Goal: Task Accomplishment & Management: Manage account settings

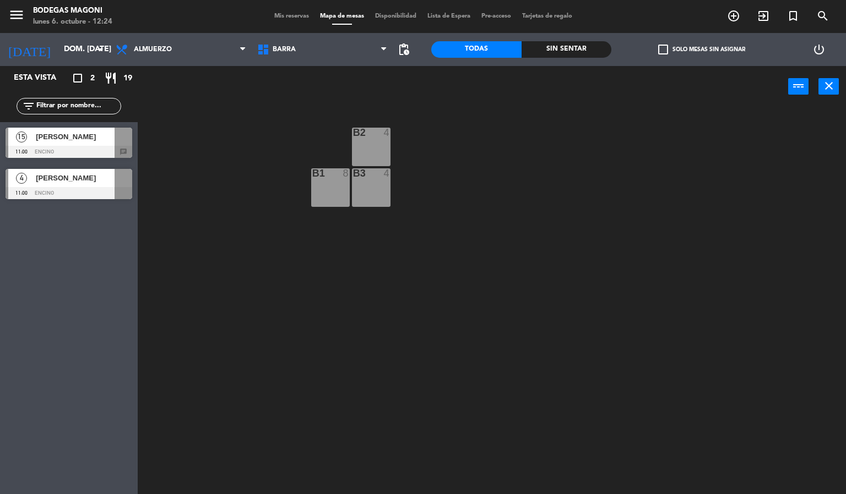
click at [240, 188] on div "B2 4 B1 8 B3 4" at bounding box center [496, 301] width 700 height 387
click at [273, 275] on div "B2 4 B1 8 B3 4" at bounding box center [496, 301] width 700 height 387
click at [86, 55] on input "dom. [DATE]" at bounding box center [110, 50] width 105 height 20
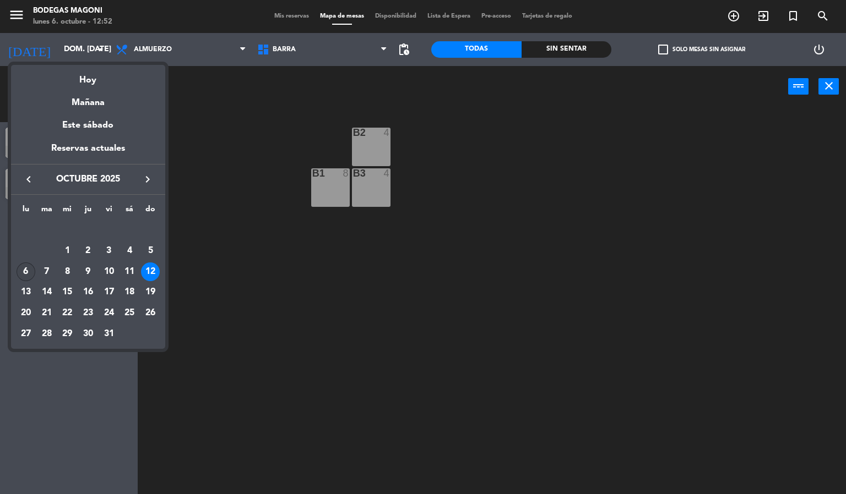
click at [28, 274] on div "6" at bounding box center [26, 272] width 19 height 19
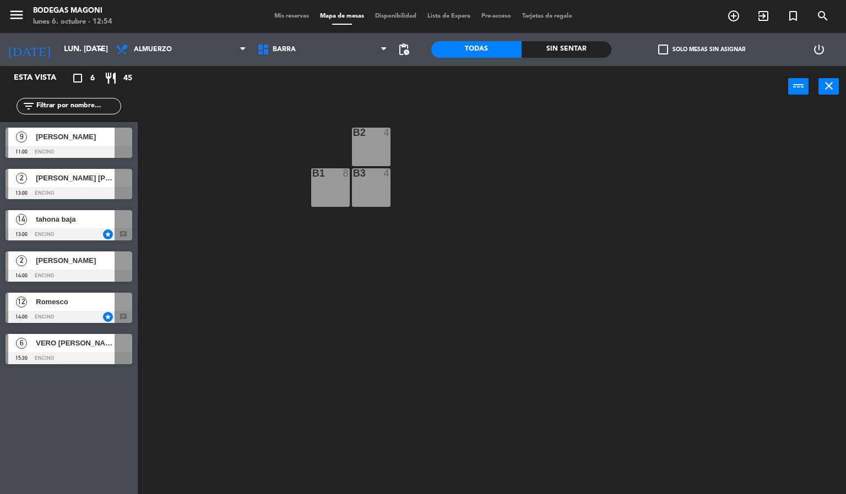
click at [79, 210] on div "14 tahona baja" at bounding box center [61, 219] width 106 height 18
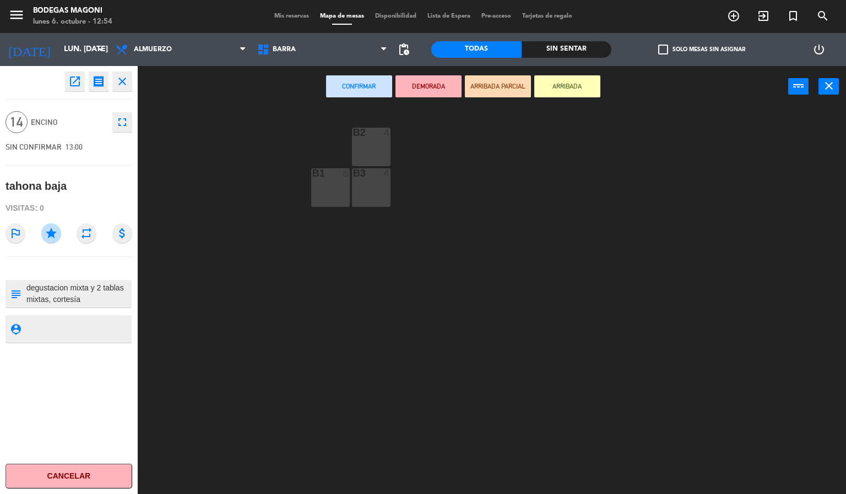
click at [225, 190] on div "B2 4 B1 8 B3 4" at bounding box center [496, 301] width 700 height 387
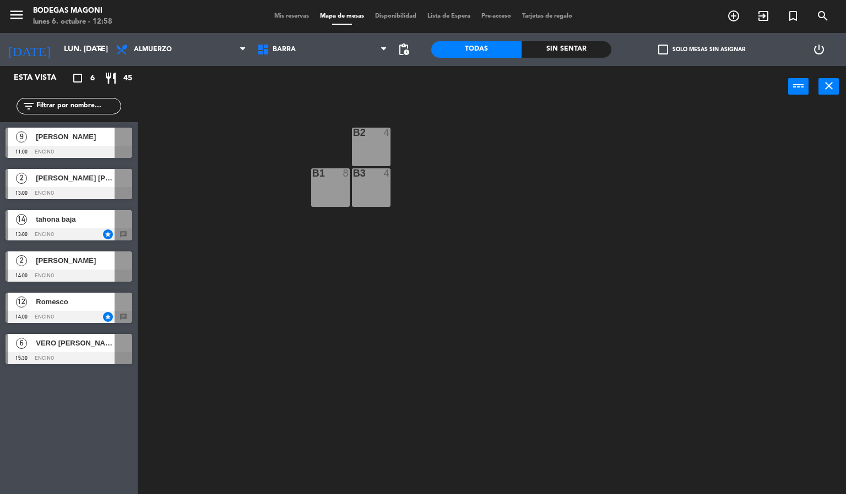
click at [364, 301] on div "B2 4 B1 8 B3 4" at bounding box center [496, 301] width 700 height 387
click at [258, 152] on div "B2 4 B1 8 B3 4" at bounding box center [496, 301] width 700 height 387
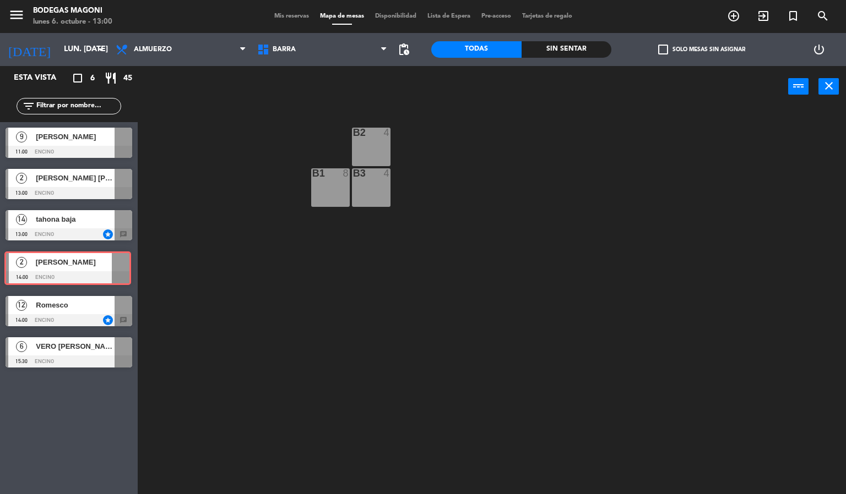
click at [80, 268] on div "2 [PERSON_NAME] 14:00 Encino 2 [PERSON_NAME] 14:00 Encino" at bounding box center [69, 268] width 138 height 45
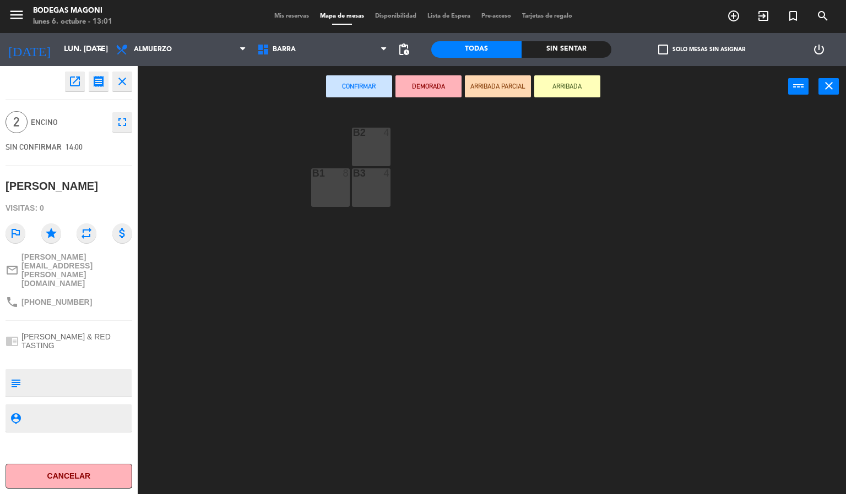
click at [251, 253] on div "B2 4 B1 8 B3 4" at bounding box center [496, 301] width 700 height 387
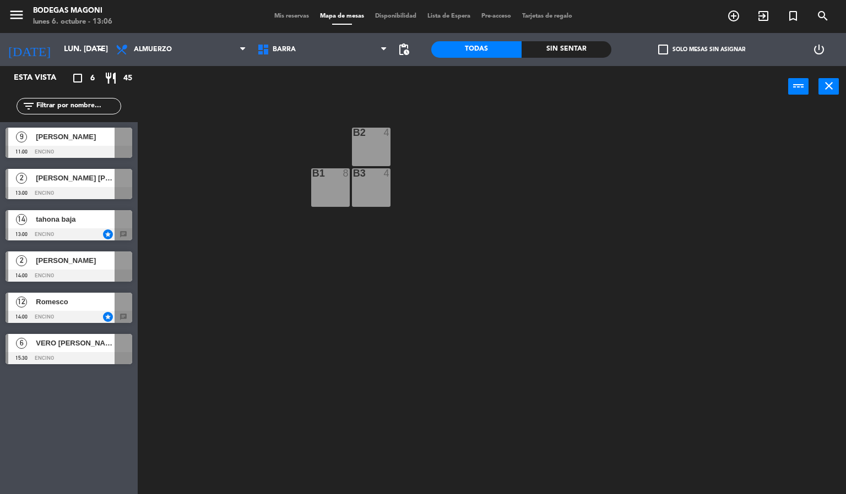
click at [261, 95] on div "power_input close" at bounding box center [463, 87] width 650 height 42
click at [560, 272] on div "B2 4 B1 8 B3 4" at bounding box center [496, 301] width 700 height 387
click at [559, 272] on div "B2 4 B1 8 B3 4" at bounding box center [496, 301] width 700 height 387
click at [88, 54] on input "lun. [DATE]" at bounding box center [110, 50] width 105 height 20
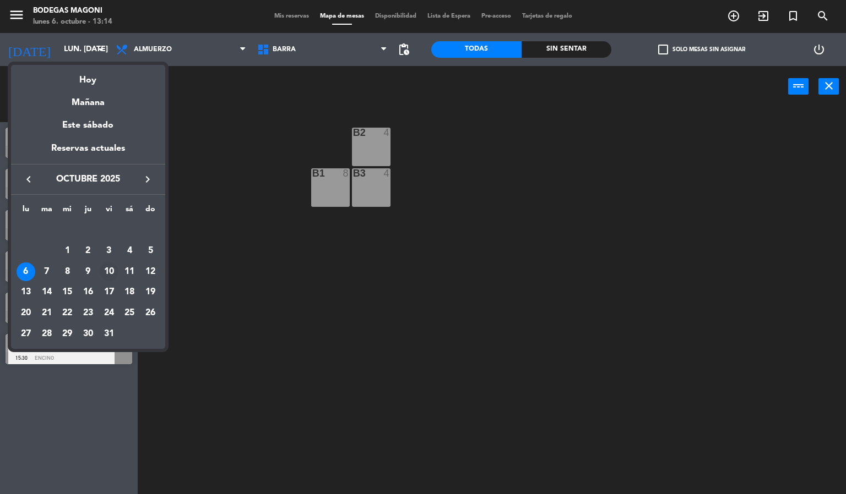
click at [110, 271] on div "10" at bounding box center [109, 272] width 19 height 19
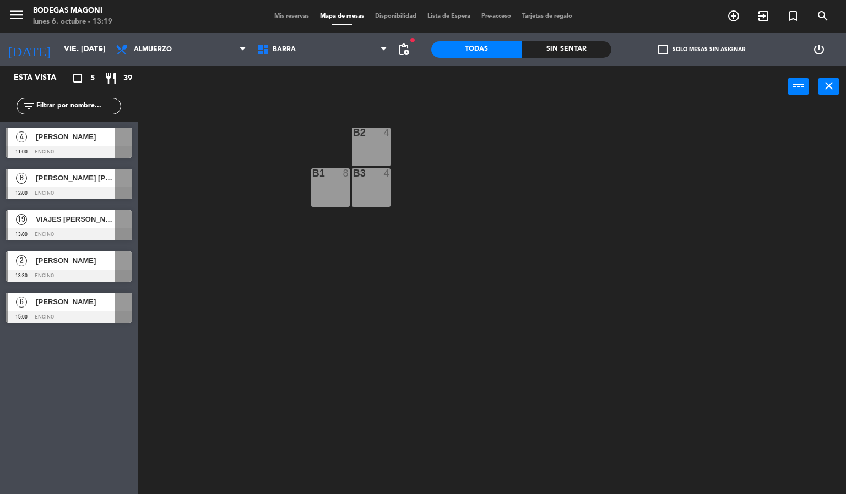
click at [175, 210] on div "B2 4 B1 8 B3 4" at bounding box center [496, 301] width 700 height 387
click at [296, 40] on span "Barra" at bounding box center [322, 49] width 141 height 24
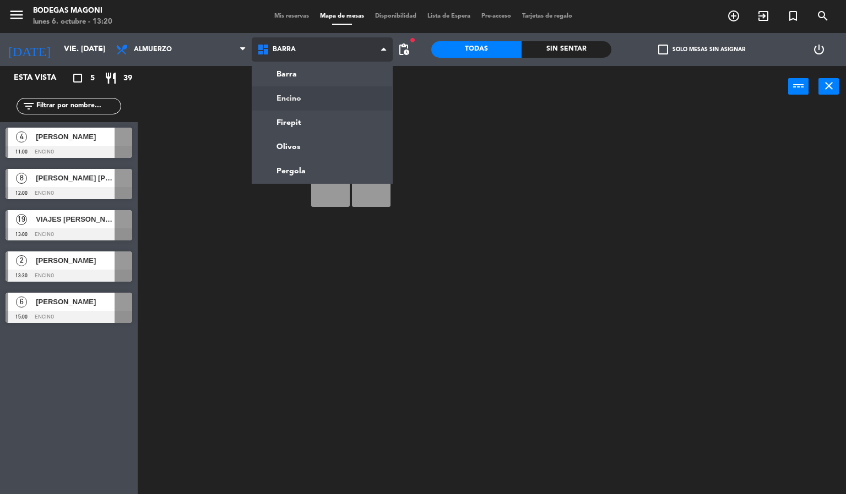
click at [293, 96] on ng-component "menu Bodegas Magoni lunes 6. octubre - 13:20 Mis reservas Mapa de mesas Disponi…" at bounding box center [423, 247] width 846 height 495
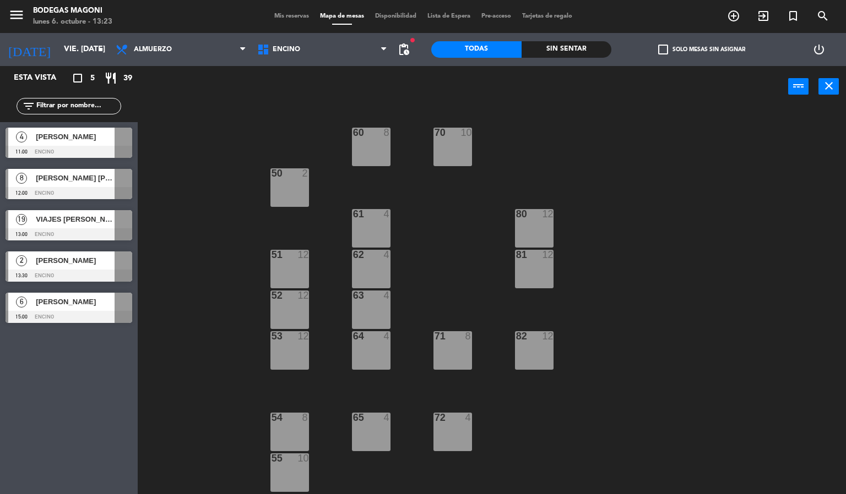
click at [280, 116] on div "60 8 70 10 50 2 61 4 80 12 51 12 62 4 81 12 52 12 63 4 53 12 64 4 71 8 82 12 54…" at bounding box center [496, 301] width 700 height 387
click at [71, 50] on input "vie. [DATE]" at bounding box center [110, 50] width 105 height 20
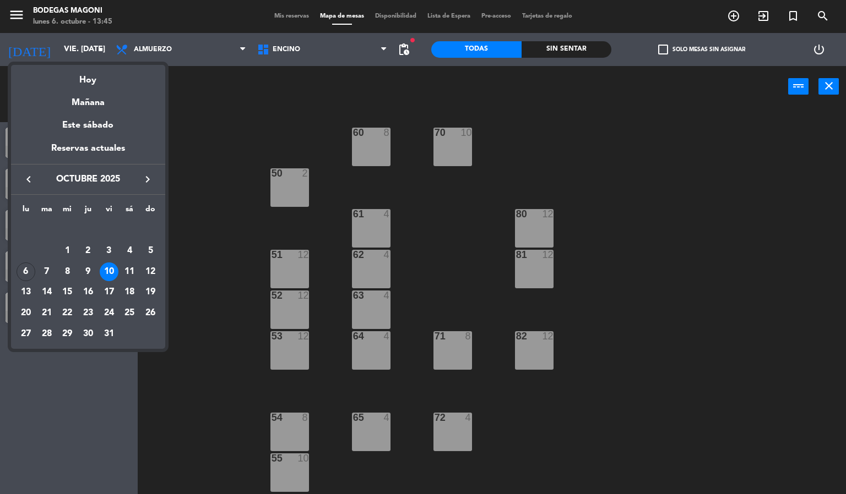
click at [147, 272] on div "12" at bounding box center [150, 272] width 19 height 19
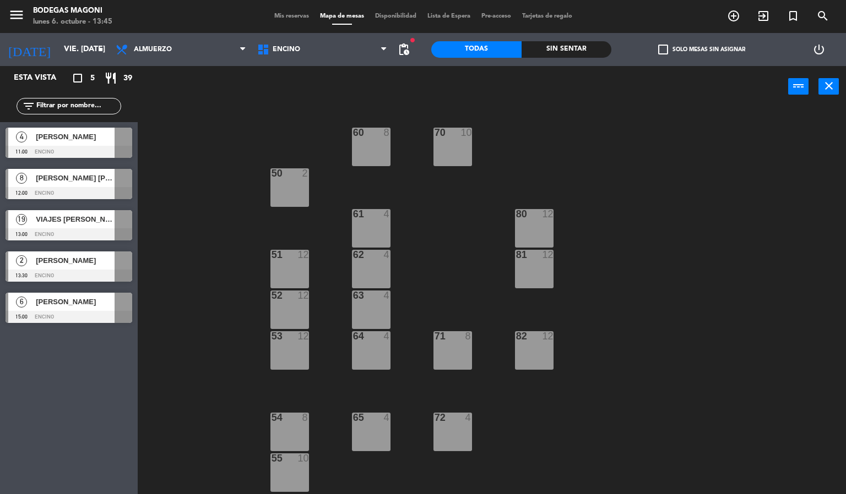
type input "dom. [DATE]"
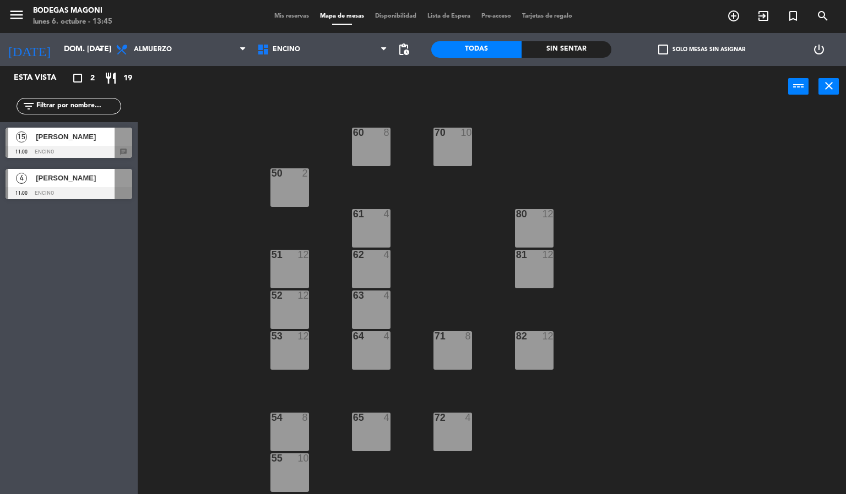
click at [223, 260] on div "60 8 70 10 50 2 61 4 80 12 51 12 62 4 81 12 52 12 63 4 53 12 64 4 71 8 82 12 54…" at bounding box center [496, 301] width 700 height 387
click at [171, 251] on div "60 8 70 10 50 2 61 4 80 12 51 12 62 4 81 12 52 12 63 4 53 12 64 4 71 8 82 12 54…" at bounding box center [496, 301] width 700 height 387
click at [731, 8] on span "add_circle_outline" at bounding box center [733, 16] width 30 height 19
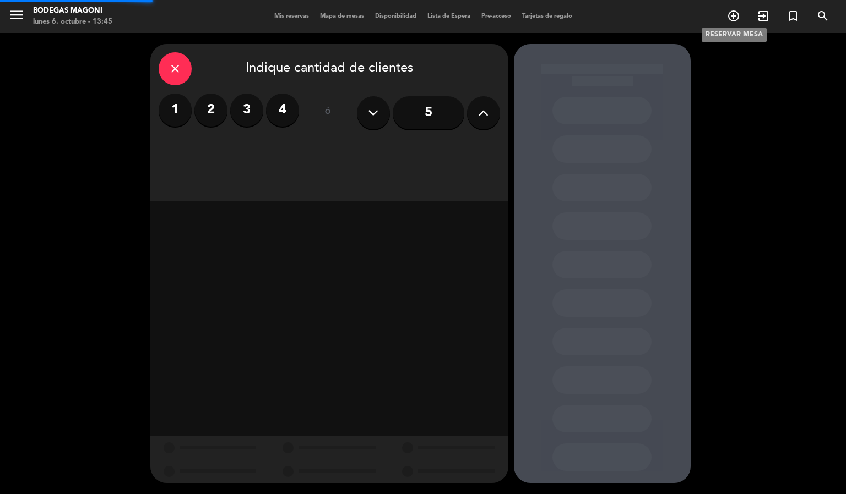
click at [731, 10] on icon "add_circle_outline" at bounding box center [733, 15] width 13 height 13
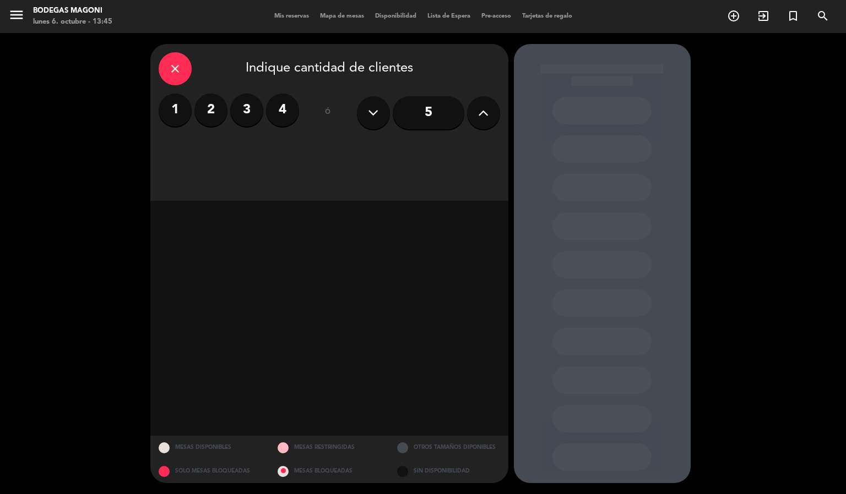
click at [488, 114] on icon at bounding box center [483, 113] width 10 height 17
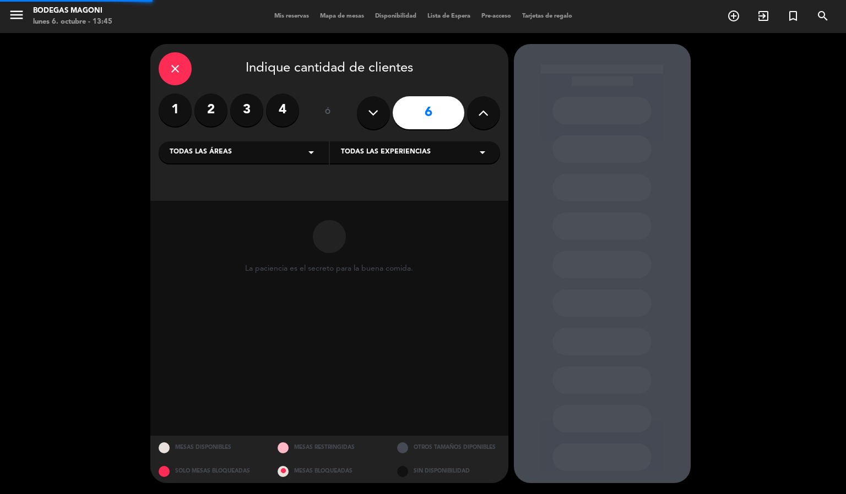
click at [488, 114] on icon at bounding box center [483, 113] width 10 height 17
click at [488, 113] on icon at bounding box center [483, 113] width 10 height 17
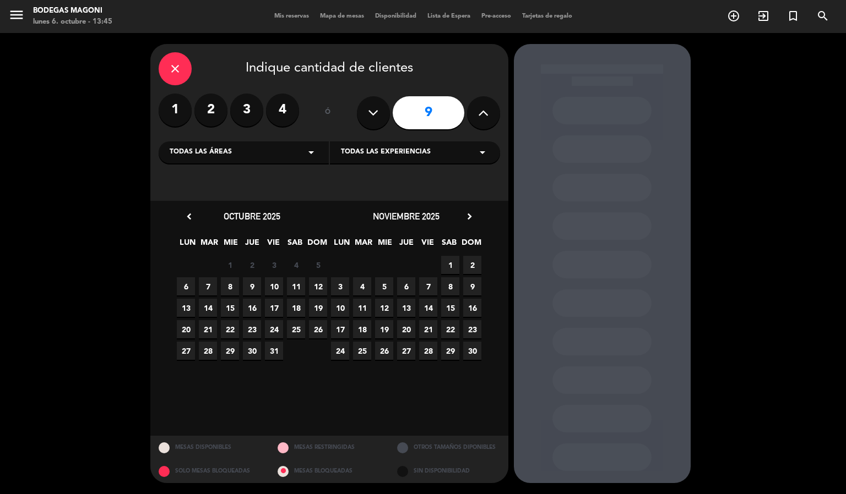
click at [357, 121] on div "9" at bounding box center [428, 113] width 143 height 39
click at [366, 118] on button at bounding box center [373, 112] width 33 height 33
type input "8"
click at [321, 287] on span "12" at bounding box center [318, 286] width 18 height 18
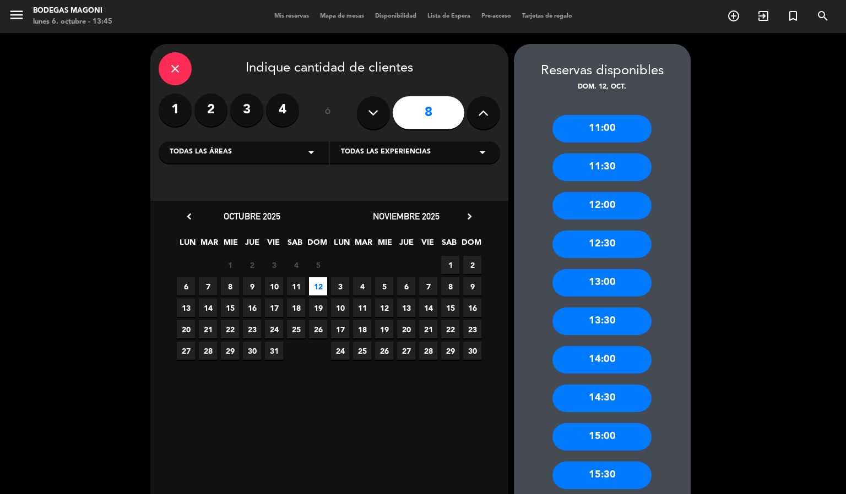
click at [623, 324] on div "13:30" at bounding box center [601, 322] width 99 height 28
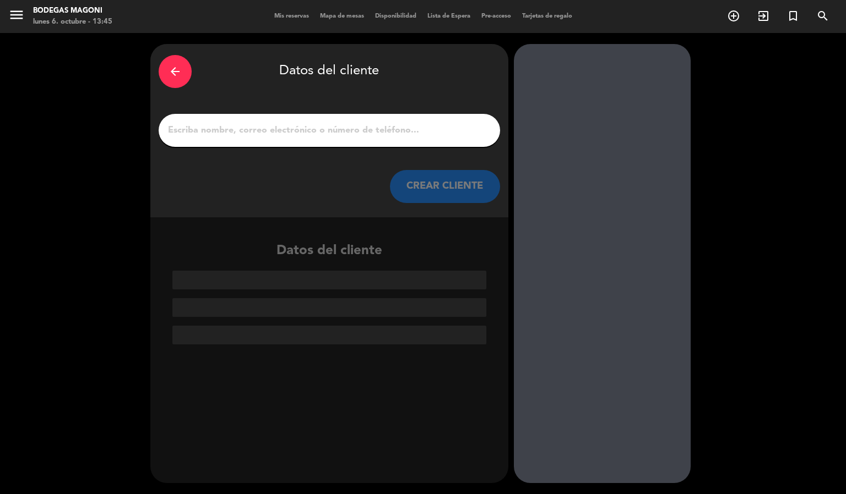
click at [294, 132] on input "1" at bounding box center [329, 130] width 325 height 15
type input "l"
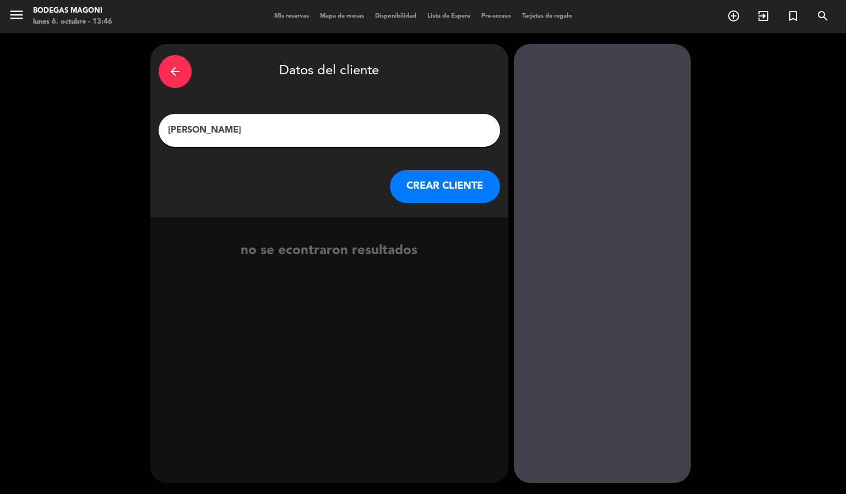
type input "[PERSON_NAME]"
click at [446, 188] on button "CREAR CLIENTE" at bounding box center [445, 186] width 110 height 33
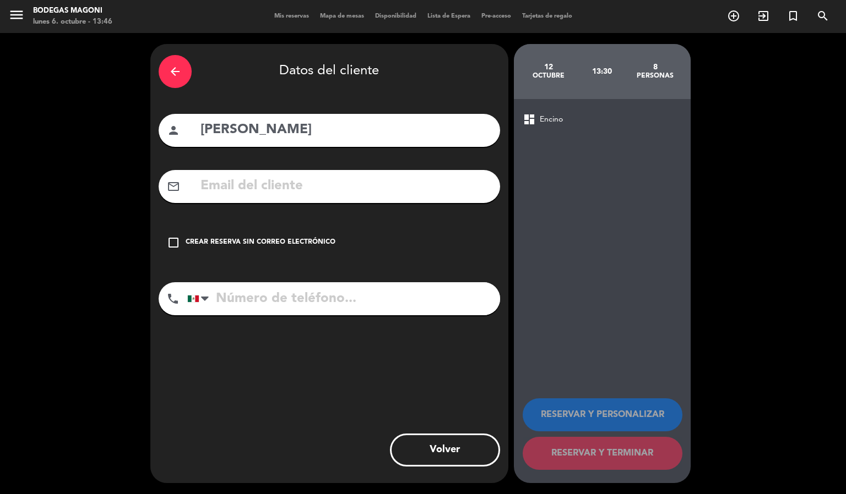
click at [209, 235] on div "check_box_outline_blank Crear reserva sin correo electrónico" at bounding box center [329, 242] width 341 height 33
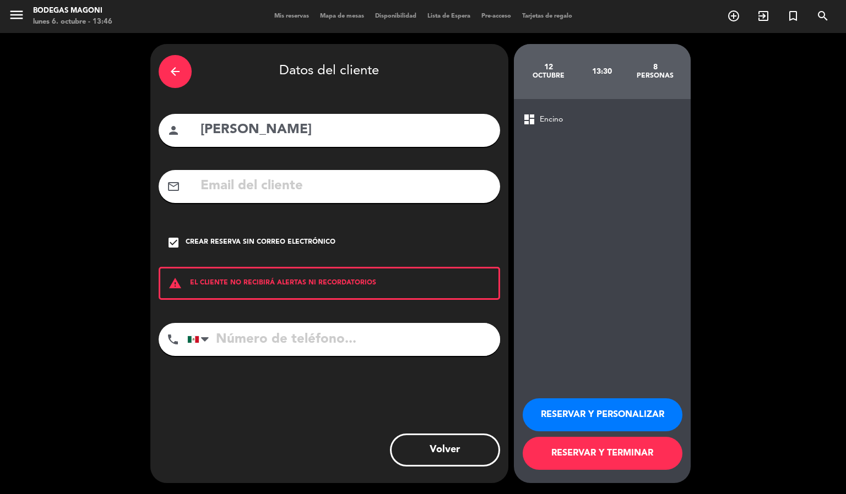
click at [322, 329] on input "tel" at bounding box center [343, 339] width 313 height 33
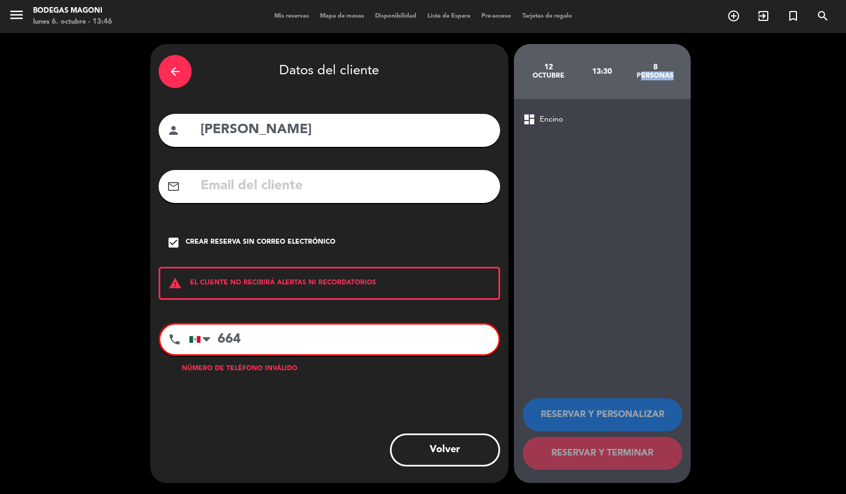
drag, startPoint x: 667, startPoint y: 72, endPoint x: 635, endPoint y: 72, distance: 32.5
click at [635, 72] on div "personas" at bounding box center [654, 76] width 53 height 9
click at [613, 69] on div "13:30" at bounding box center [601, 71] width 53 height 39
click at [334, 337] on input "664" at bounding box center [343, 340] width 309 height 30
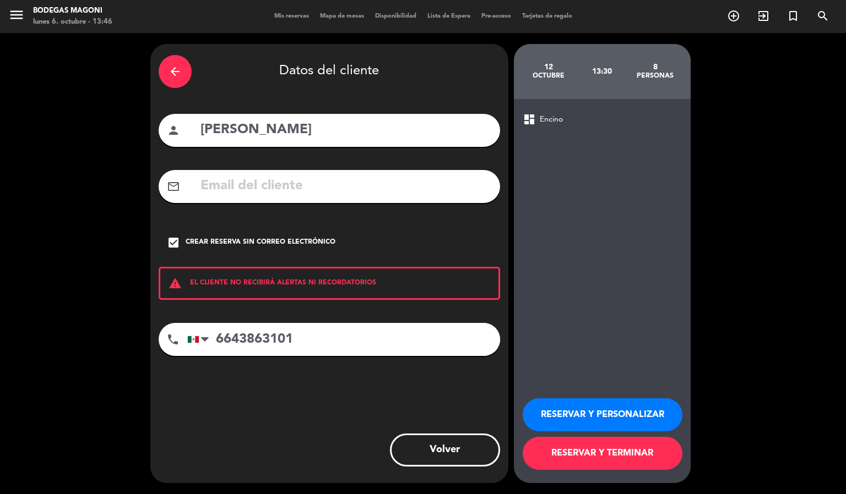
type input "6643863101"
click at [635, 451] on button "RESERVAR Y TERMINAR" at bounding box center [602, 453] width 160 height 33
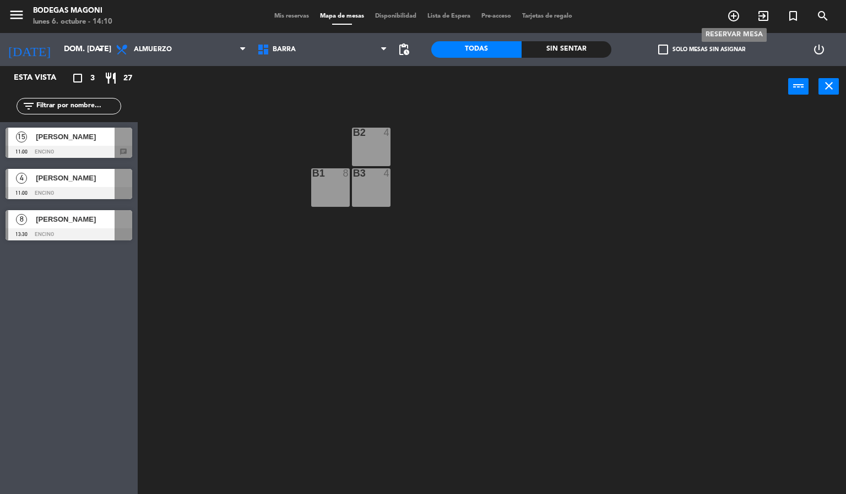
click at [733, 17] on icon "add_circle_outline" at bounding box center [733, 15] width 13 height 13
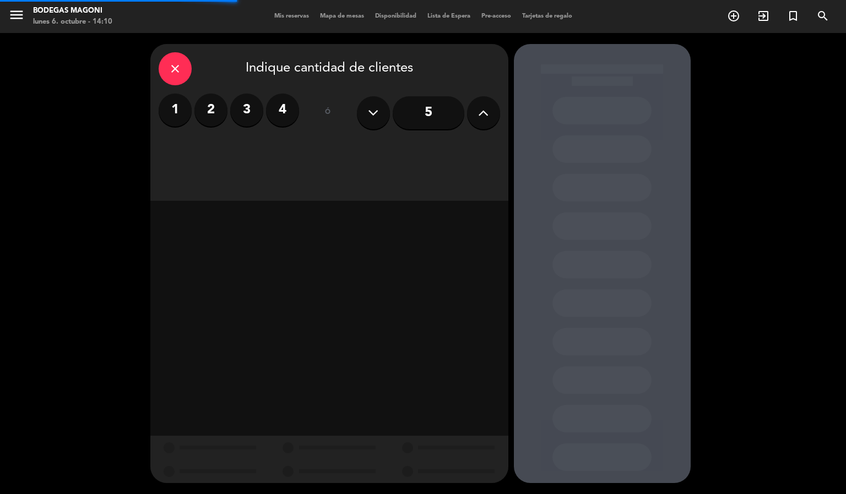
click at [488, 116] on icon at bounding box center [483, 113] width 10 height 17
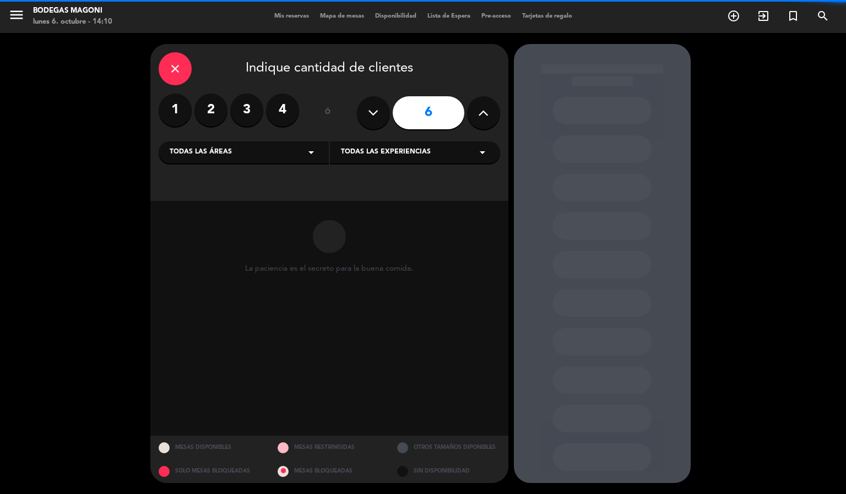
click at [487, 114] on icon at bounding box center [483, 113] width 10 height 17
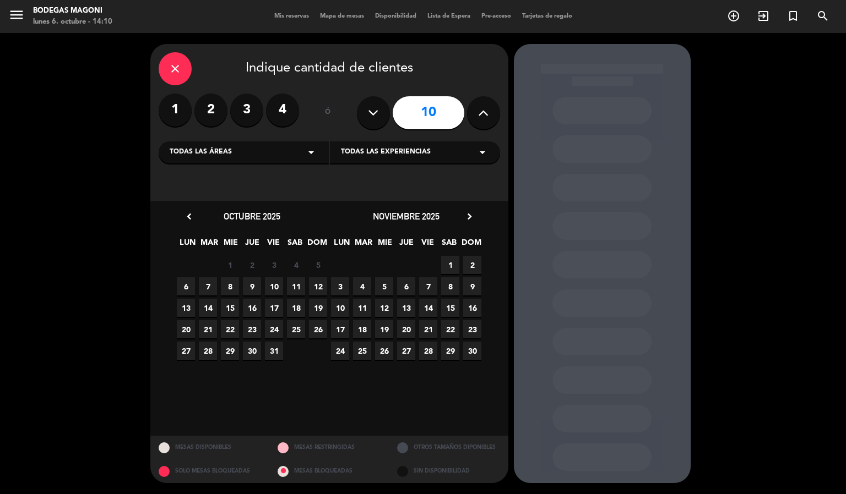
click at [487, 114] on icon at bounding box center [483, 113] width 10 height 17
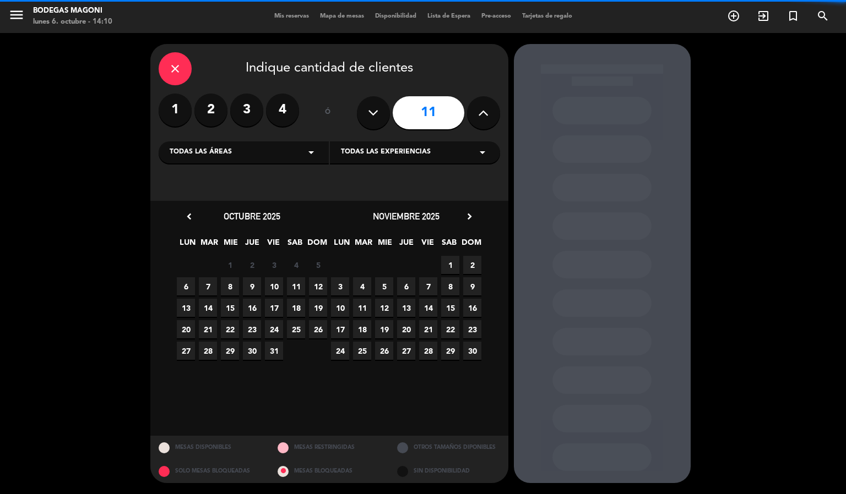
drag, startPoint x: 367, startPoint y: 108, endPoint x: 348, endPoint y: 12, distance: 98.1
click at [368, 108] on icon at bounding box center [373, 113] width 10 height 17
type input "10"
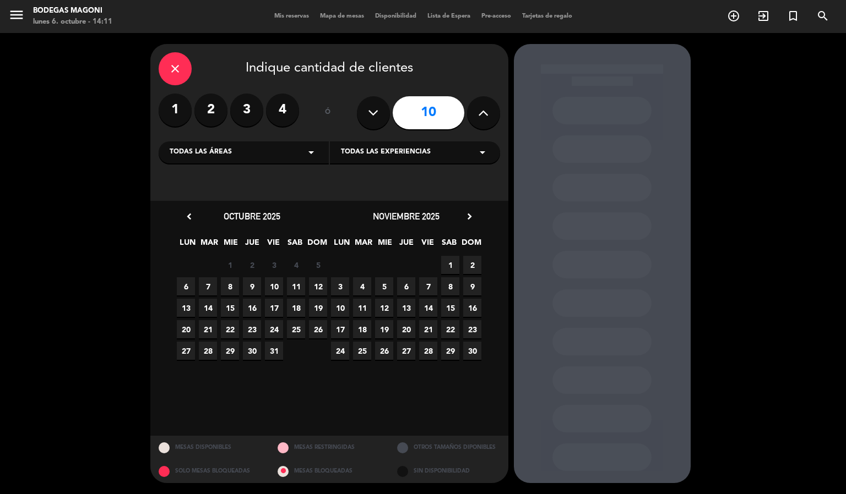
click at [301, 283] on span "11" at bounding box center [296, 286] width 18 height 18
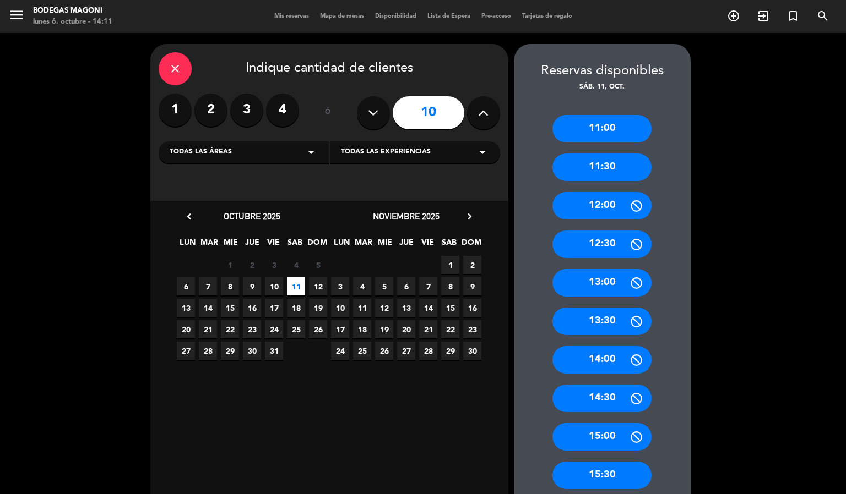
click at [620, 128] on div "11:00" at bounding box center [601, 129] width 99 height 28
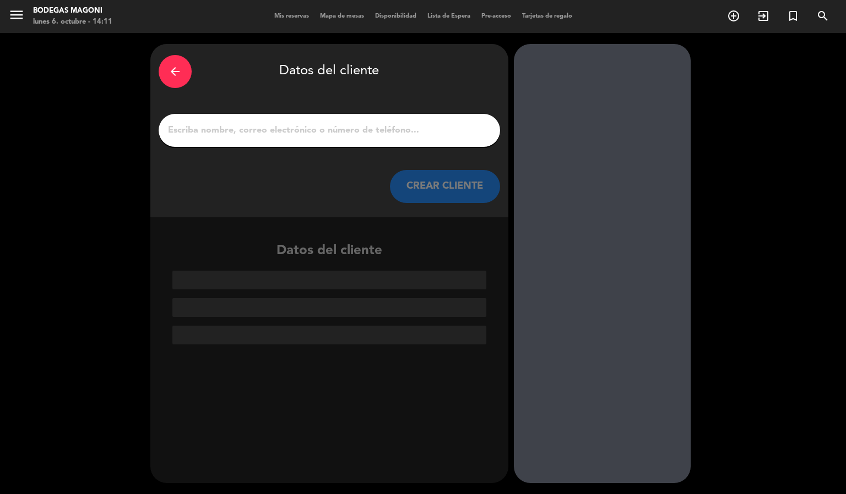
click at [317, 139] on div at bounding box center [329, 130] width 341 height 33
click at [319, 134] on input "1" at bounding box center [329, 130] width 325 height 15
paste input "Sra. [PERSON_NAME]"
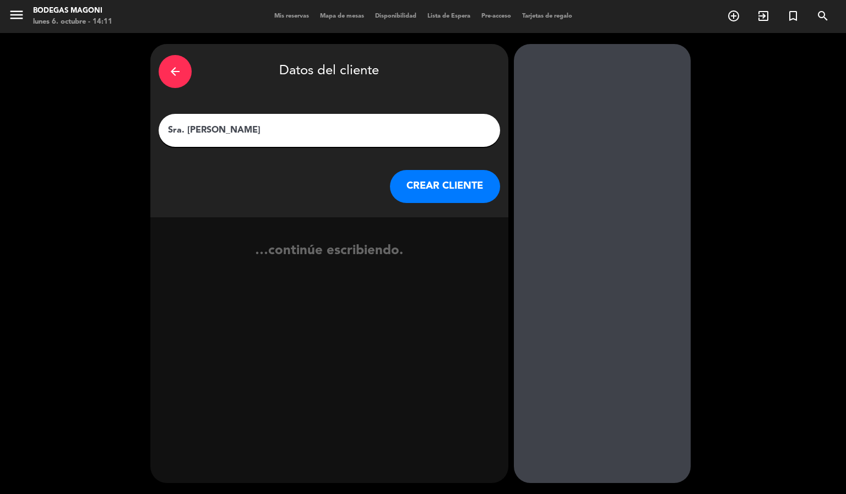
type input "Sra. [PERSON_NAME]"
click at [431, 190] on button "CREAR CLIENTE" at bounding box center [445, 186] width 110 height 33
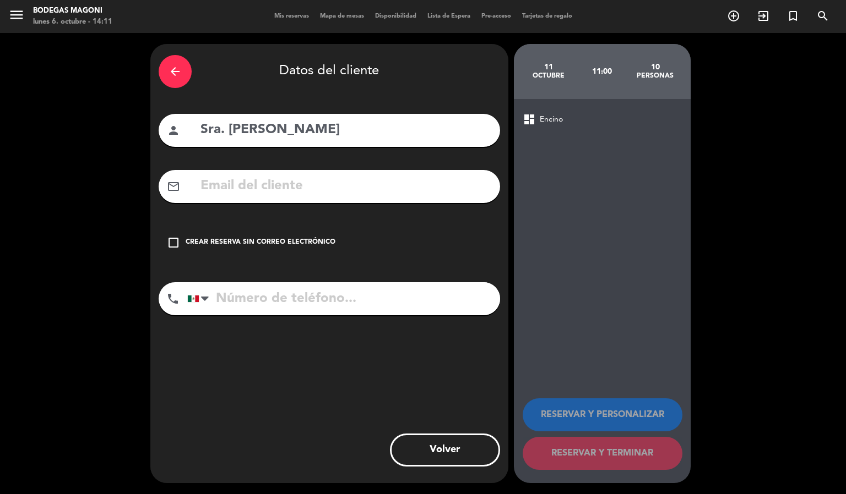
click at [272, 240] on div "Crear reserva sin correo electrónico" at bounding box center [261, 242] width 150 height 11
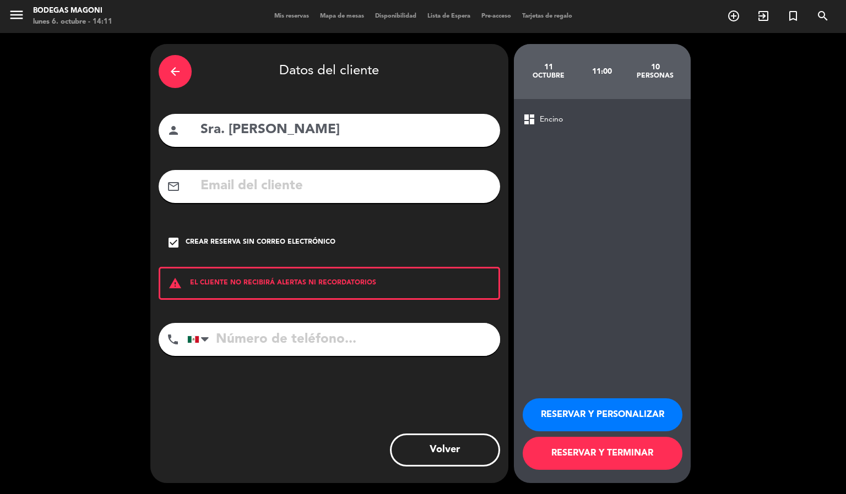
click at [652, 423] on button "RESERVAR Y PERSONALIZAR" at bounding box center [602, 415] width 160 height 33
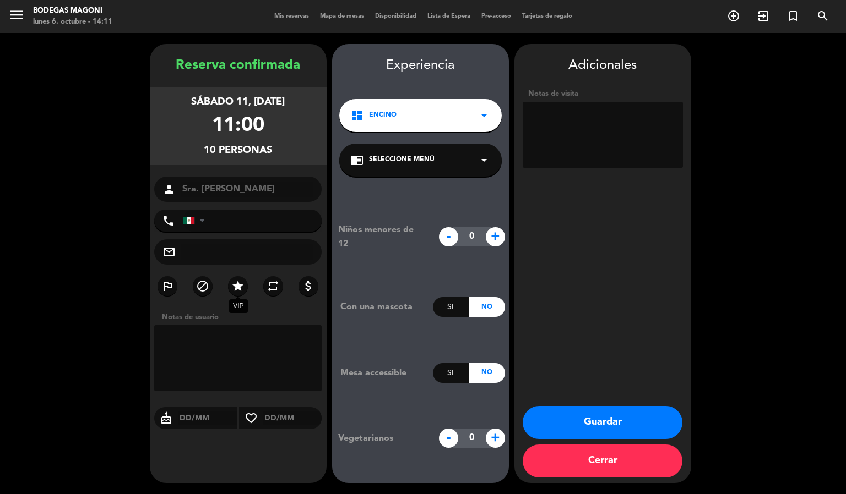
click at [235, 285] on icon "star" at bounding box center [237, 286] width 13 height 13
click at [626, 137] on textarea at bounding box center [602, 135] width 160 height 66
type textarea "n"
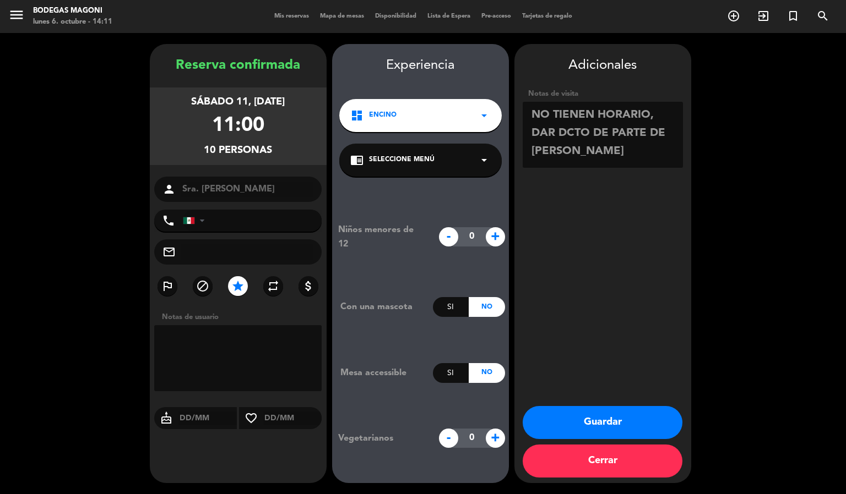
type textarea "NO TIENEN HORARIO, DAR DCTO DE PARTE DE [PERSON_NAME]"
click at [667, 233] on div "Adicionales Notas de visita Guardar Cerrar" at bounding box center [602, 263] width 177 height 439
click at [604, 413] on button "Guardar" at bounding box center [602, 422] width 160 height 33
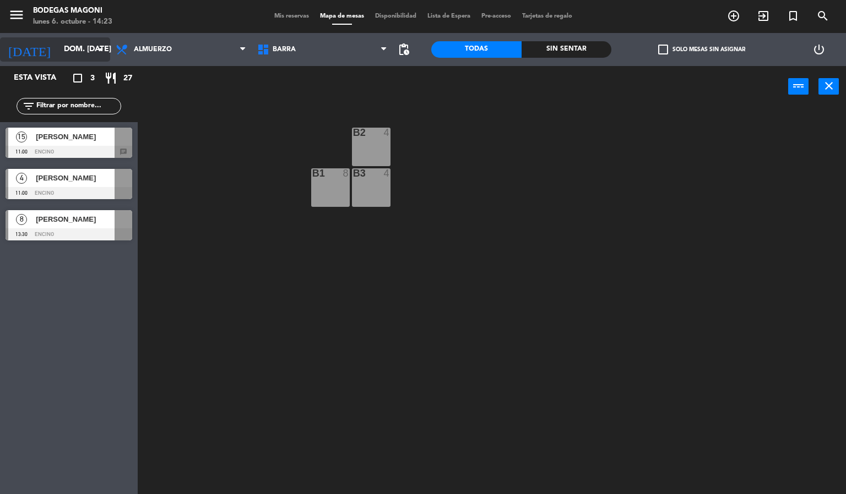
click at [72, 43] on input "dom. [DATE]" at bounding box center [110, 50] width 105 height 20
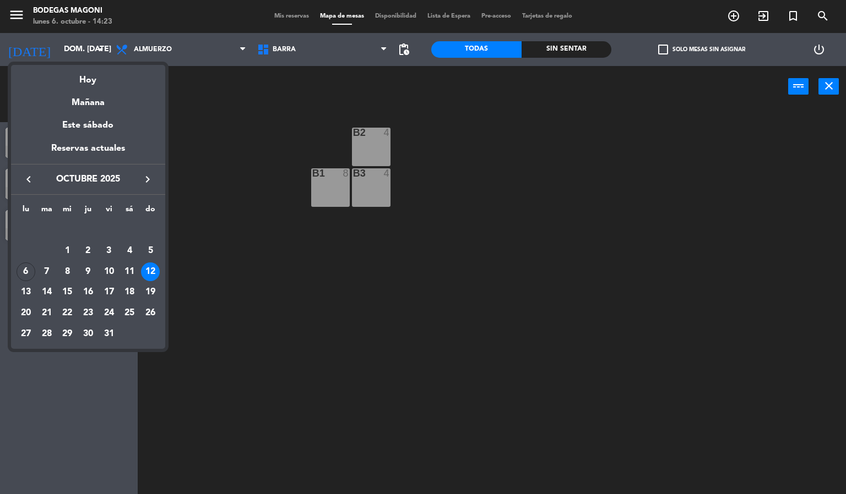
click at [25, 276] on div "6" at bounding box center [26, 272] width 19 height 19
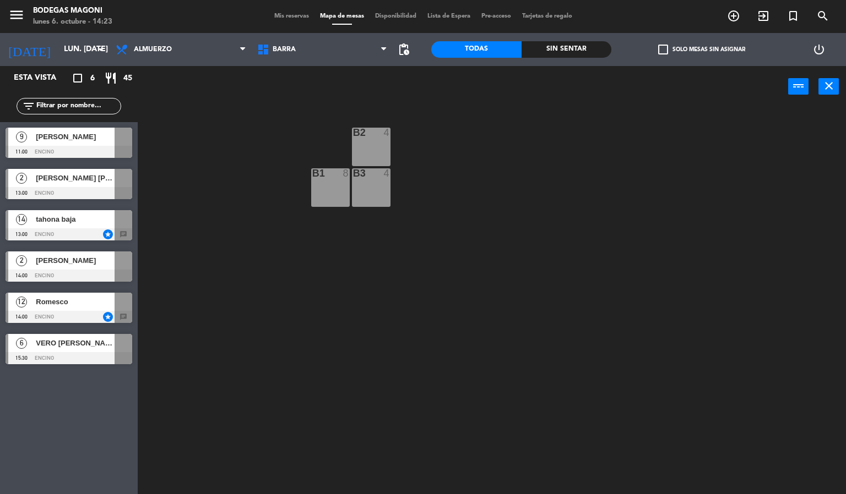
click at [375, 296] on div "B2 4 B1 8 B3 4" at bounding box center [496, 301] width 700 height 387
click at [765, 413] on div "B2 4 B1 8 B3 4" at bounding box center [496, 301] width 700 height 387
click at [60, 48] on input "lun. [DATE]" at bounding box center [110, 50] width 105 height 20
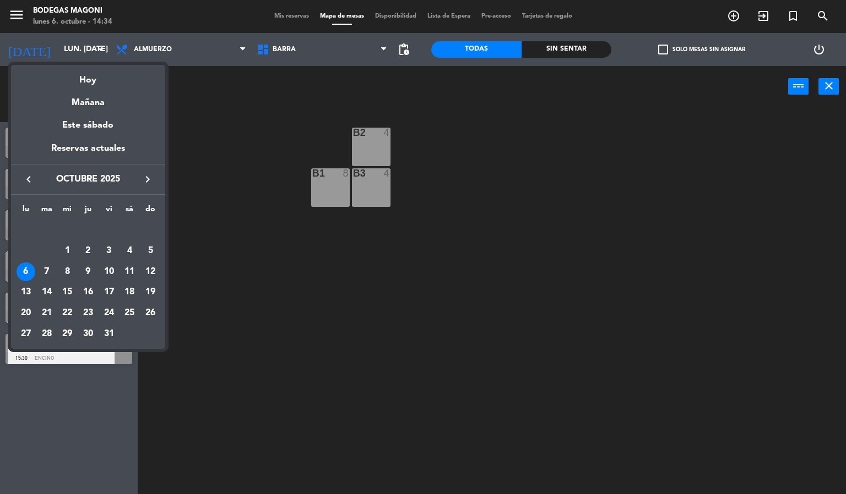
drag, startPoint x: 139, startPoint y: 177, endPoint x: 146, endPoint y: 177, distance: 6.6
click at [140, 177] on button "keyboard_arrow_right" at bounding box center [148, 179] width 20 height 14
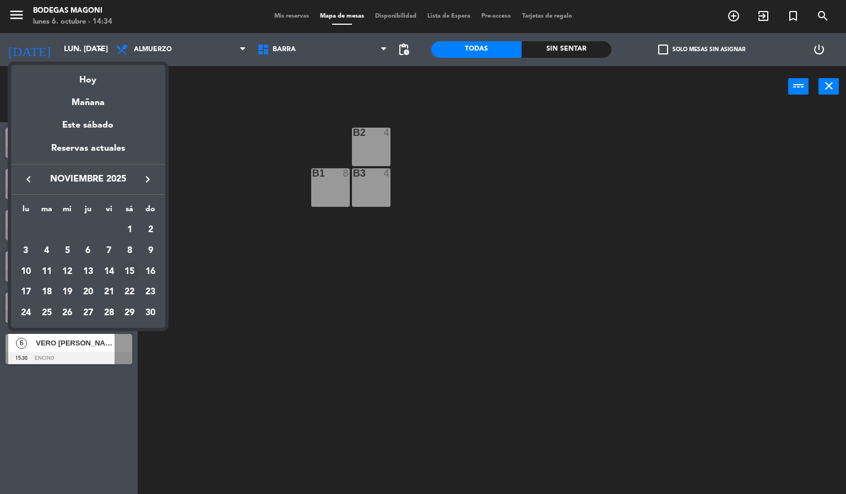
click at [132, 272] on div "15" at bounding box center [129, 272] width 19 height 19
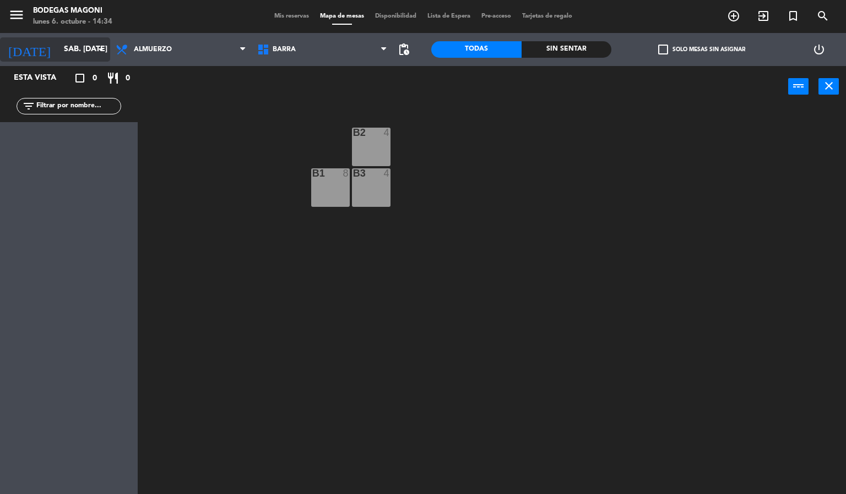
click at [89, 58] on input "sáb. [DATE]" at bounding box center [110, 50] width 105 height 20
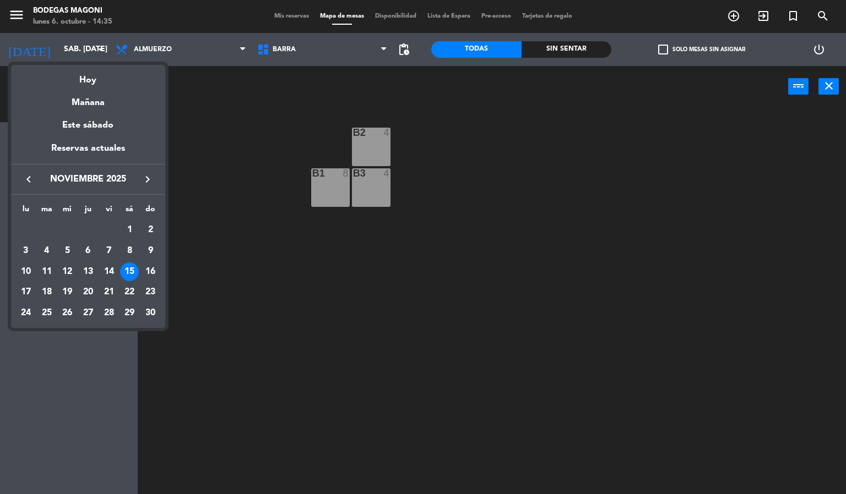
click at [204, 162] on div at bounding box center [423, 247] width 846 height 494
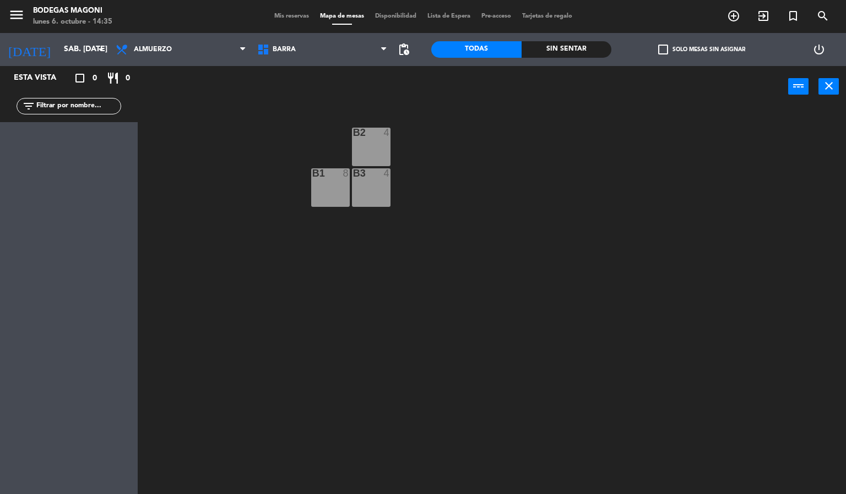
click at [208, 190] on div "B2 4 B1 8 B3 4" at bounding box center [496, 301] width 700 height 387
click at [169, 194] on div "B2 4 B1 8 B3 4" at bounding box center [496, 301] width 700 height 387
click at [294, 58] on span "Barra" at bounding box center [322, 49] width 141 height 24
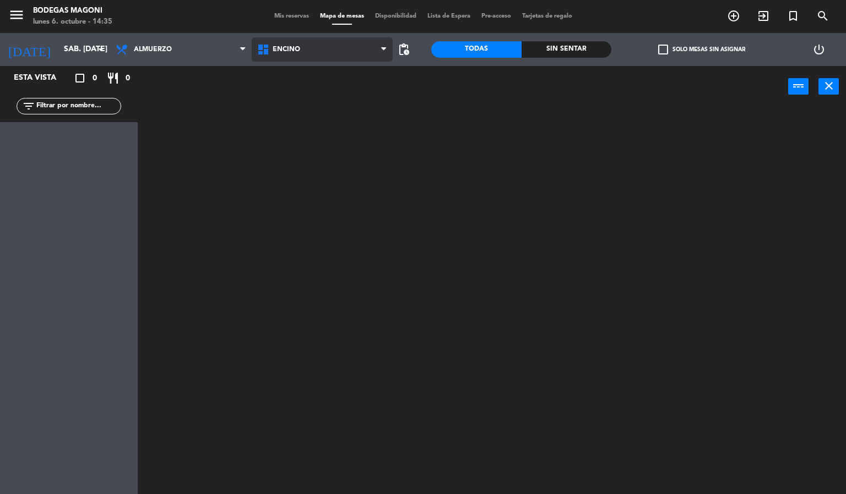
click at [294, 88] on ng-component "menu Bodegas Magoni lunes 6. octubre - 14:35 Mis reservas Mapa de mesas Disponi…" at bounding box center [423, 247] width 846 height 495
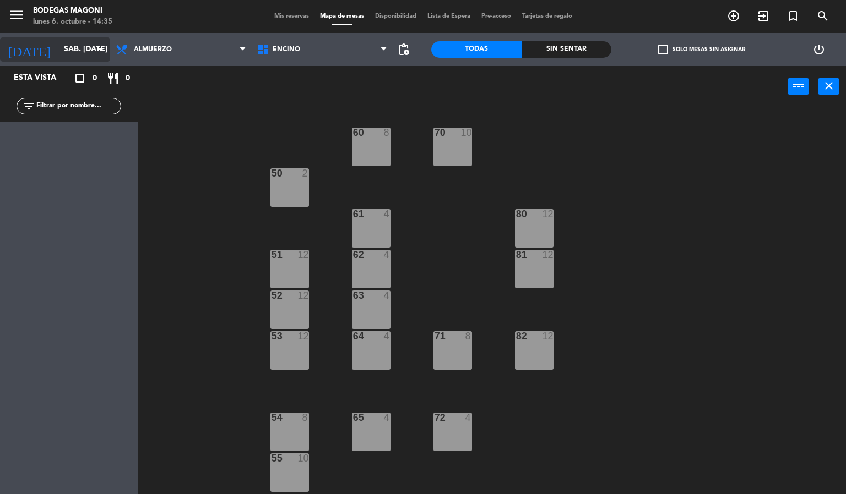
click at [83, 57] on input "sáb. [DATE]" at bounding box center [110, 50] width 105 height 20
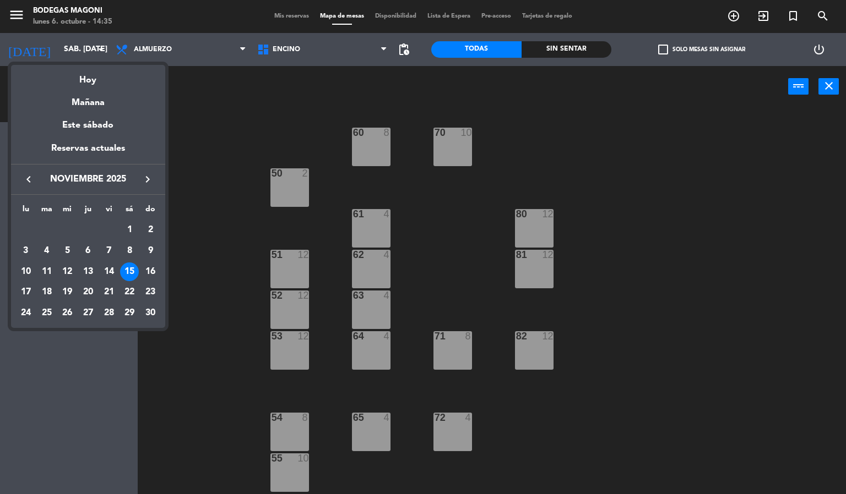
click at [34, 182] on icon "keyboard_arrow_left" at bounding box center [28, 179] width 13 height 13
click at [145, 182] on icon "keyboard_arrow_right" at bounding box center [147, 179] width 13 height 13
click at [181, 179] on div at bounding box center [423, 247] width 846 height 494
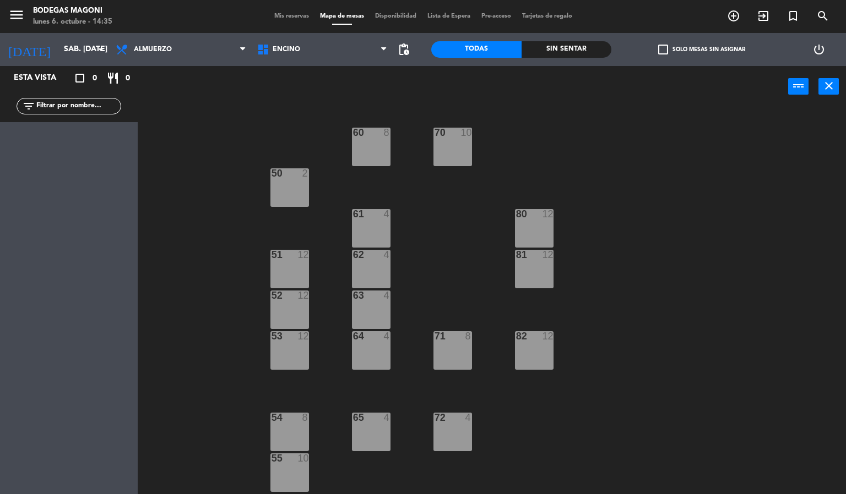
click at [186, 221] on div "60 8 70 10 50 2 61 4 80 12 51 12 62 4 81 12 52 12 63 4 53 12 64 4 71 8 82 12 54…" at bounding box center [496, 301] width 700 height 387
click at [68, 45] on input "sáb. [DATE]" at bounding box center [110, 50] width 105 height 20
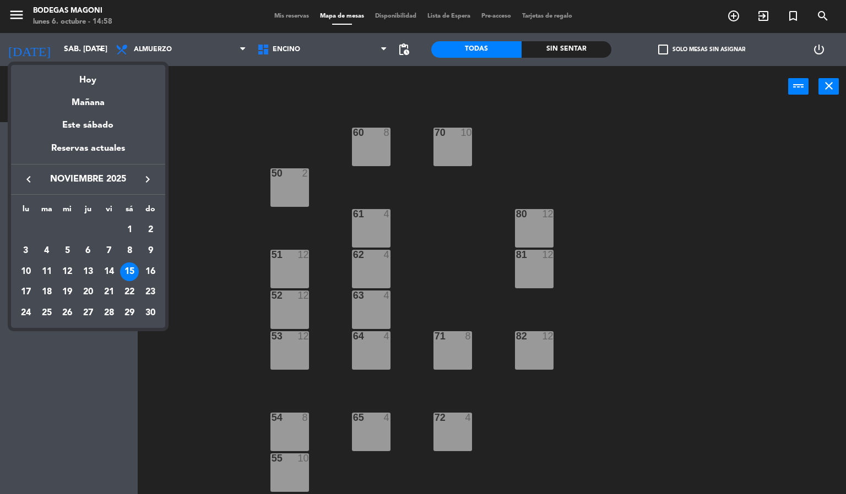
click at [29, 183] on icon "keyboard_arrow_left" at bounding box center [28, 179] width 13 height 13
click at [23, 265] on div "6" at bounding box center [26, 272] width 19 height 19
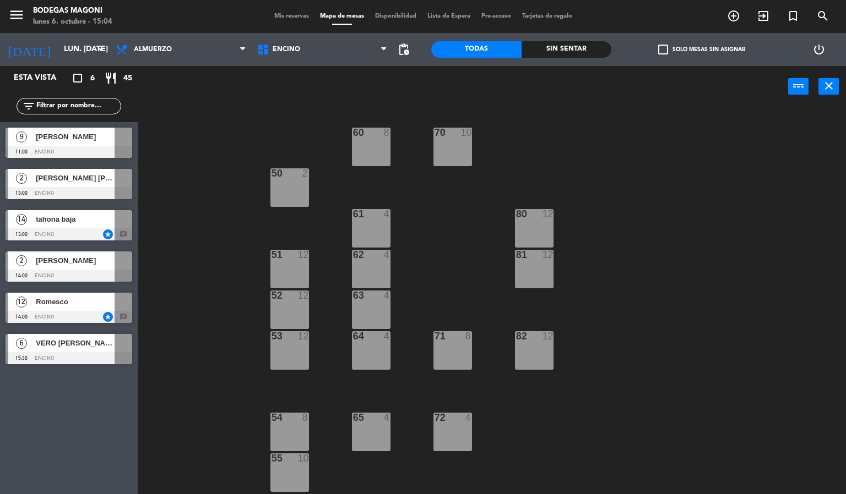
click at [42, 352] on div at bounding box center [69, 358] width 127 height 12
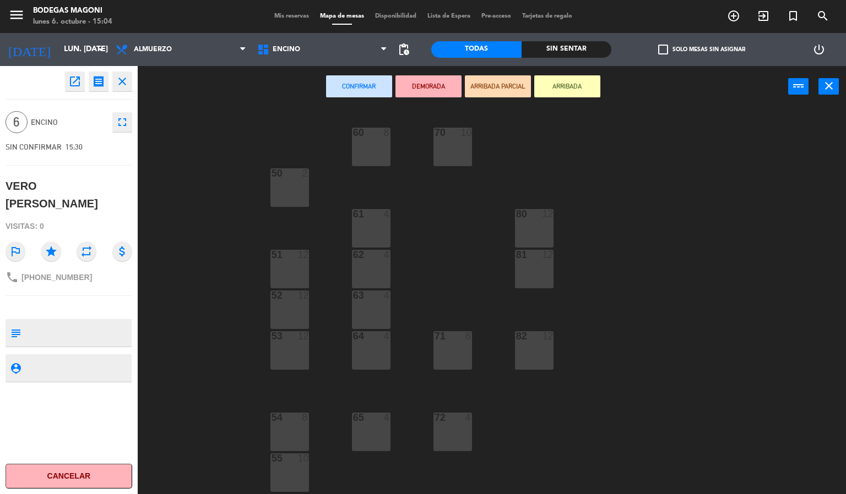
click at [210, 283] on div "60 8 70 10 50 2 61 4 80 12 51 12 62 4 81 12 52 12 63 4 53 12 64 4 71 8 82 12 54…" at bounding box center [496, 301] width 700 height 387
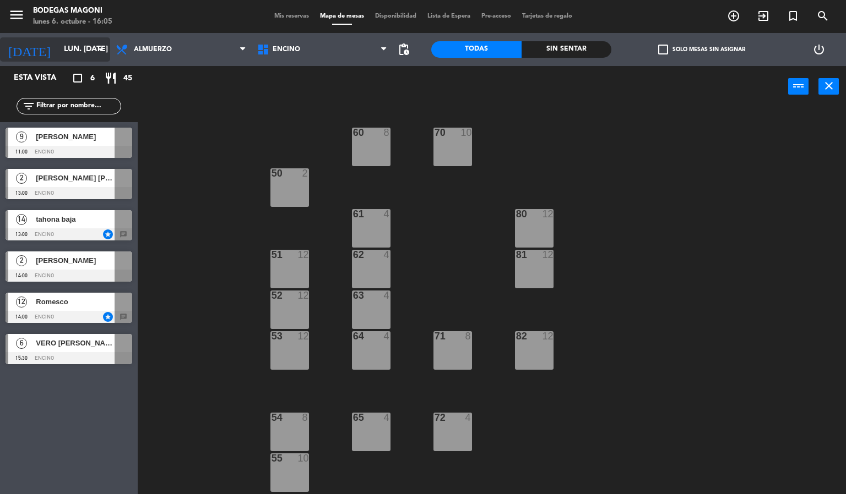
click at [78, 54] on input "lun. [DATE]" at bounding box center [110, 50] width 105 height 20
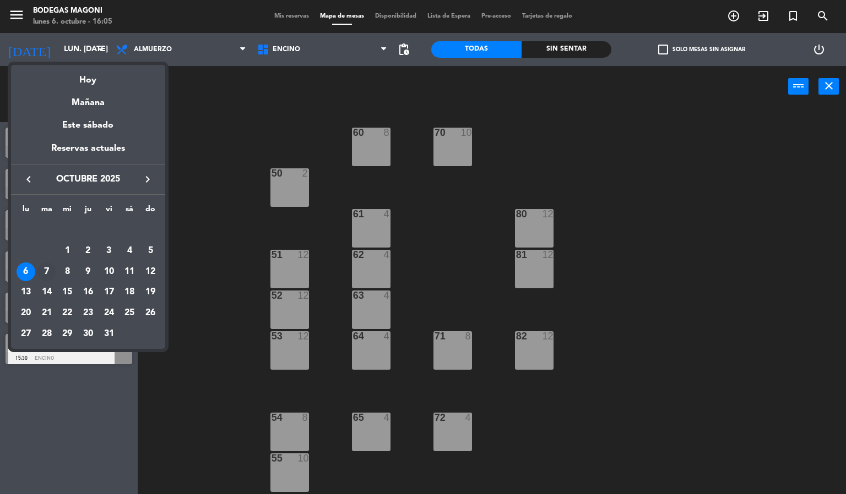
click at [46, 271] on div "7" at bounding box center [46, 272] width 19 height 19
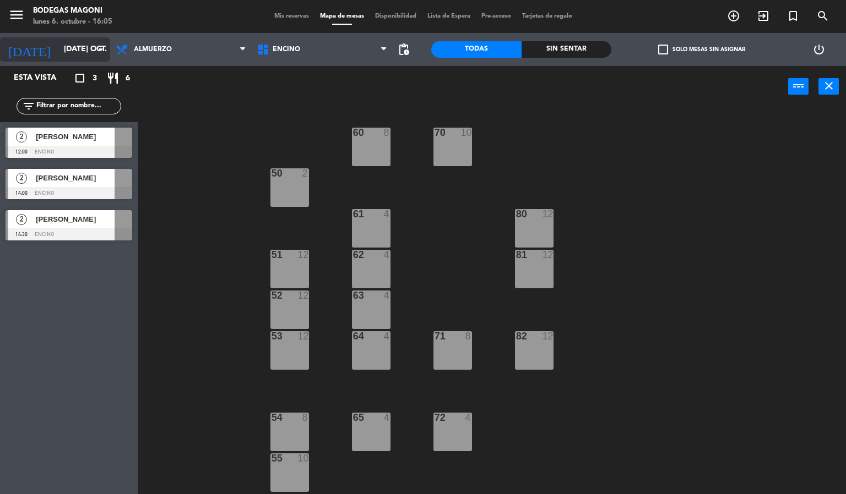
click at [83, 61] on div "[DATE] [DATE] oct. arrow_drop_down" at bounding box center [55, 49] width 110 height 24
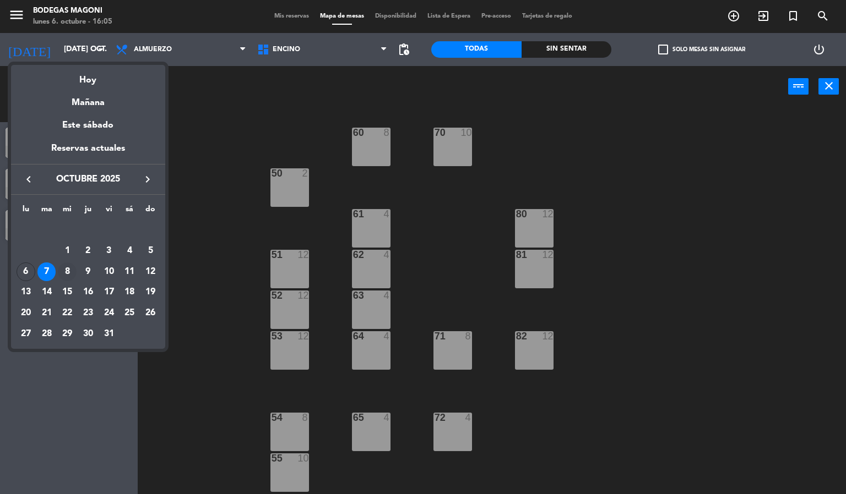
click at [74, 271] on div "8" at bounding box center [67, 272] width 19 height 19
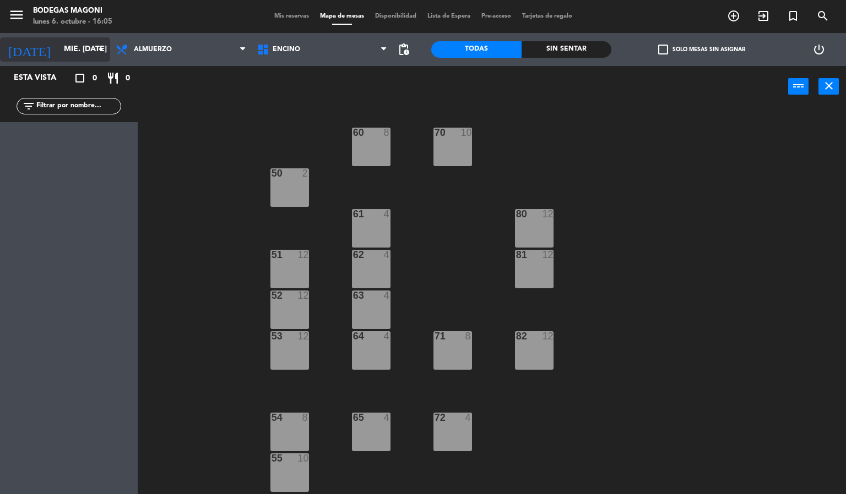
click at [58, 50] on input "mié. [DATE]" at bounding box center [110, 50] width 105 height 20
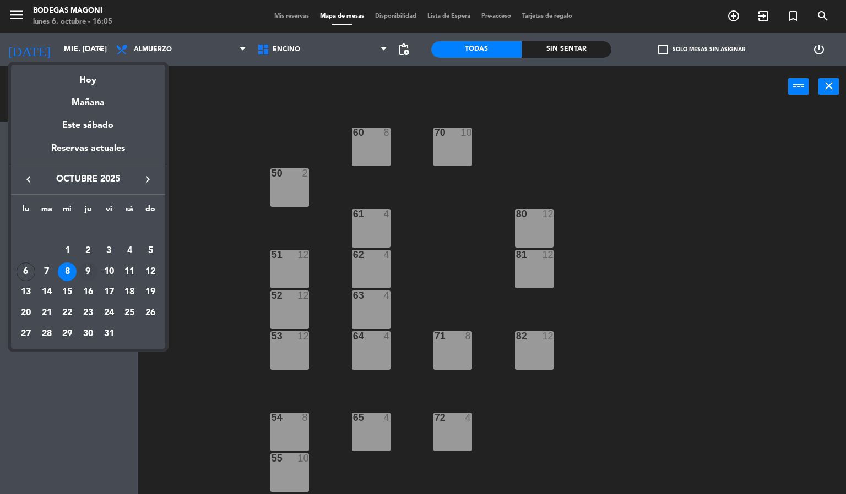
click at [91, 270] on div "9" at bounding box center [88, 272] width 19 height 19
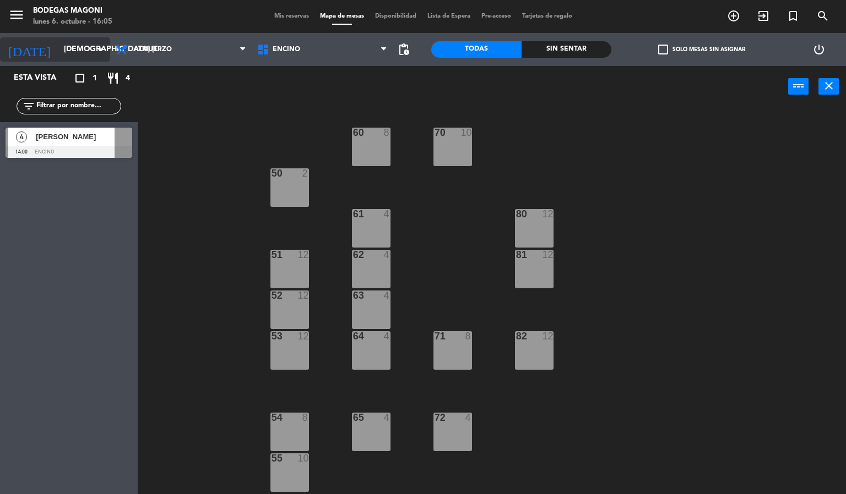
click at [71, 48] on input "[DEMOGRAPHIC_DATA] [DATE]" at bounding box center [110, 50] width 105 height 20
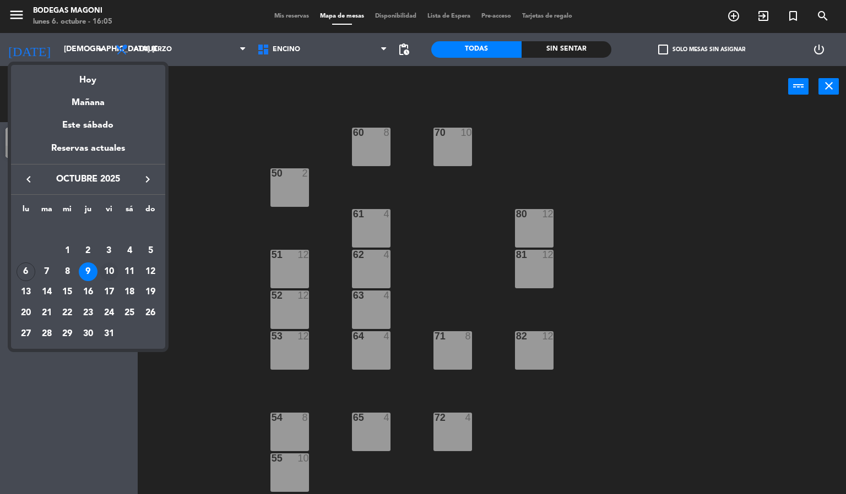
click at [112, 270] on div "10" at bounding box center [109, 272] width 19 height 19
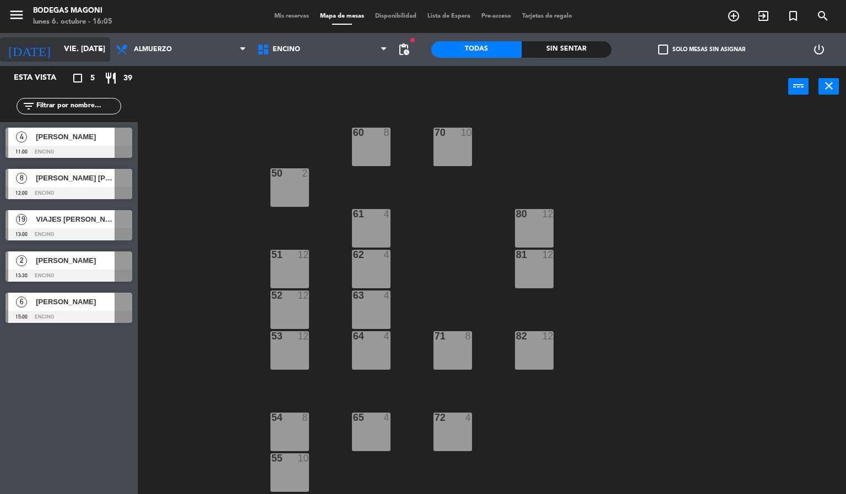
click at [78, 57] on input "vie. [DATE]" at bounding box center [110, 50] width 105 height 20
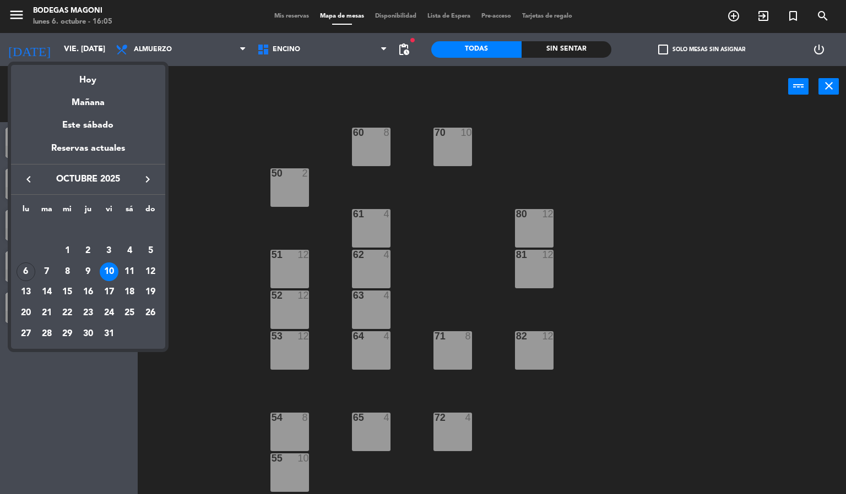
click at [186, 205] on div at bounding box center [423, 247] width 846 height 494
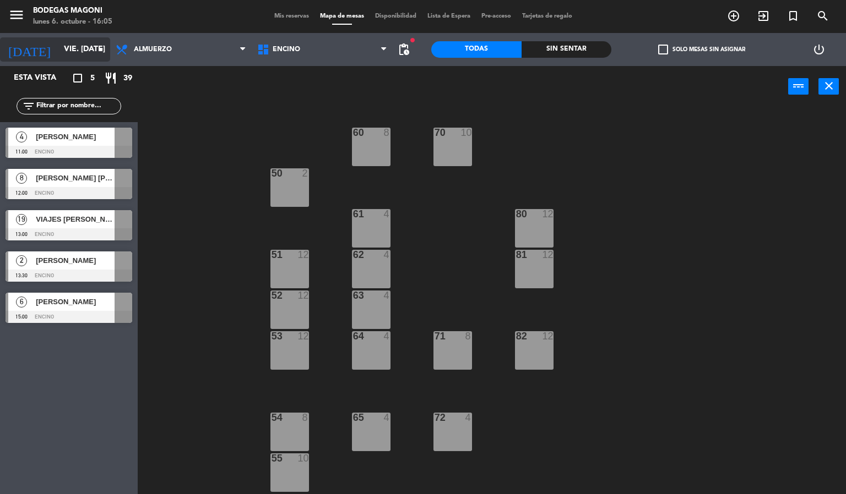
click at [64, 53] on input "vie. [DATE]" at bounding box center [110, 50] width 105 height 20
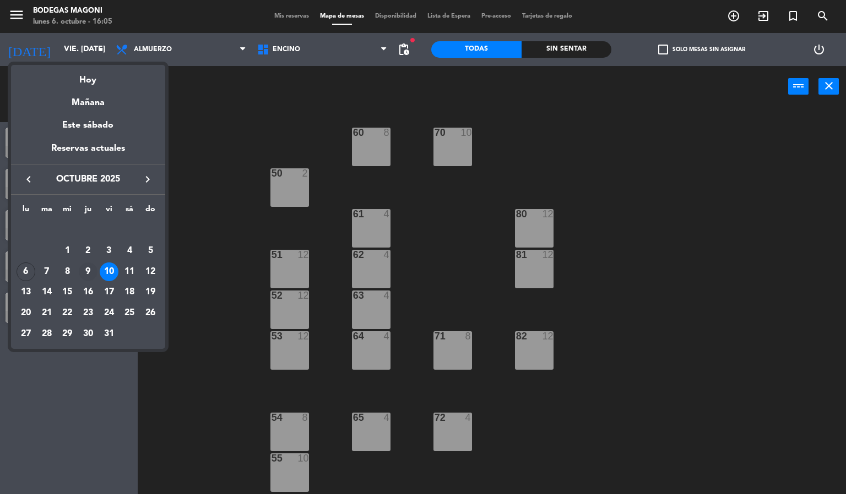
click at [91, 273] on div "9" at bounding box center [88, 272] width 19 height 19
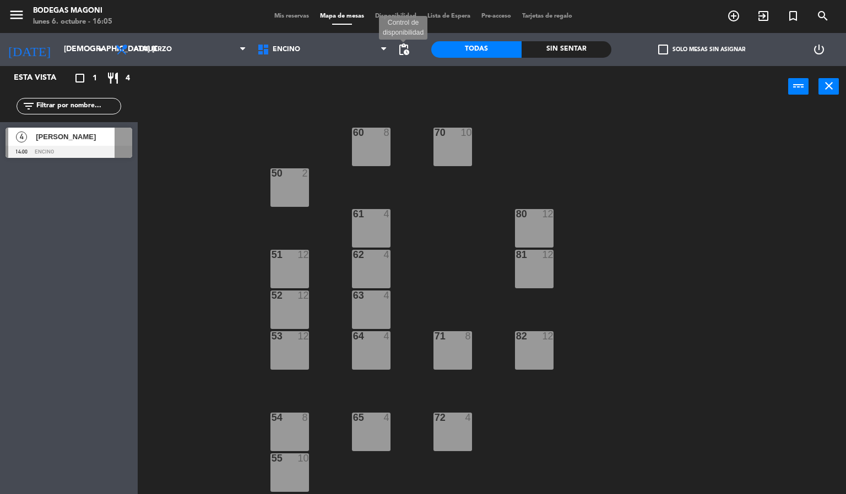
click at [408, 48] on span "pending_actions" at bounding box center [403, 49] width 13 height 13
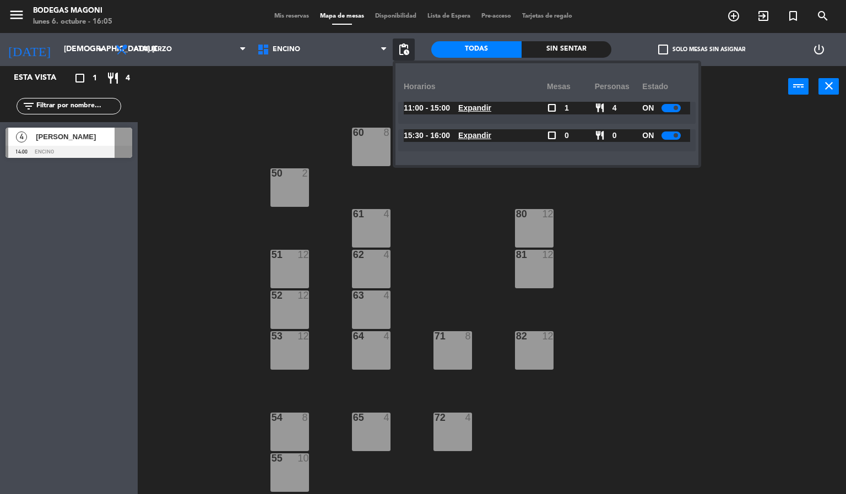
click at [486, 111] on u "Expandir" at bounding box center [474, 107] width 33 height 9
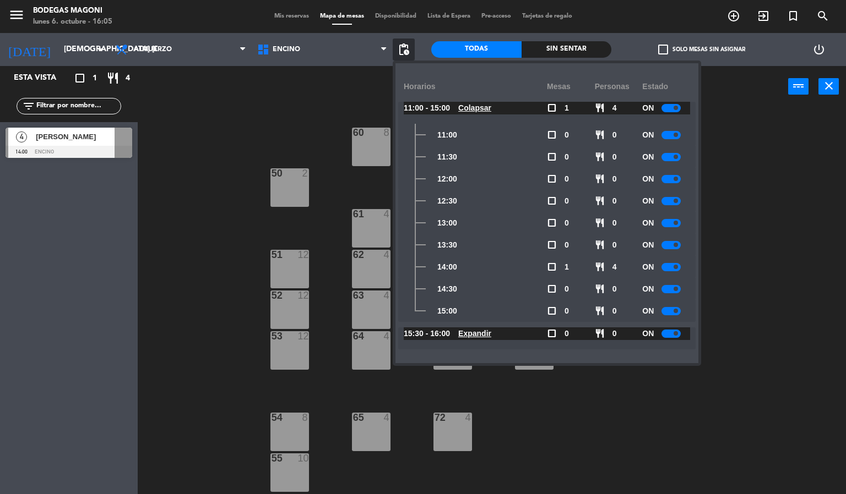
click at [664, 133] on div at bounding box center [670, 135] width 19 height 8
click at [674, 159] on div at bounding box center [670, 157] width 19 height 8
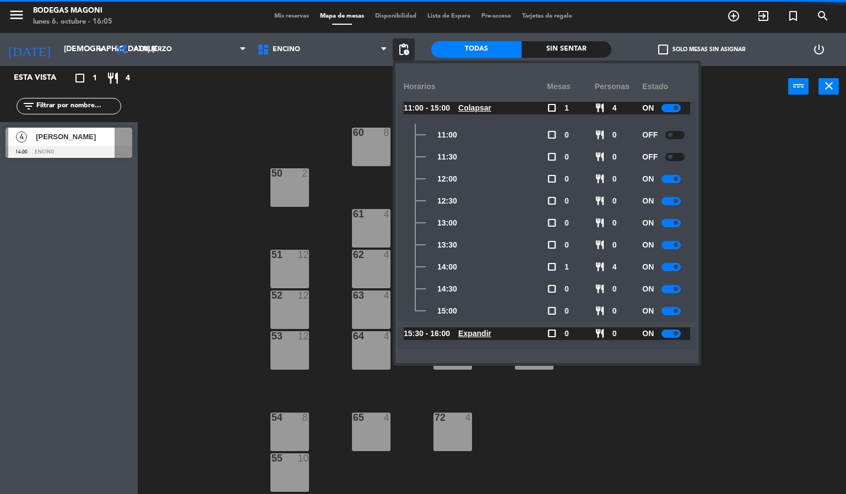
click at [674, 181] on div at bounding box center [670, 179] width 19 height 8
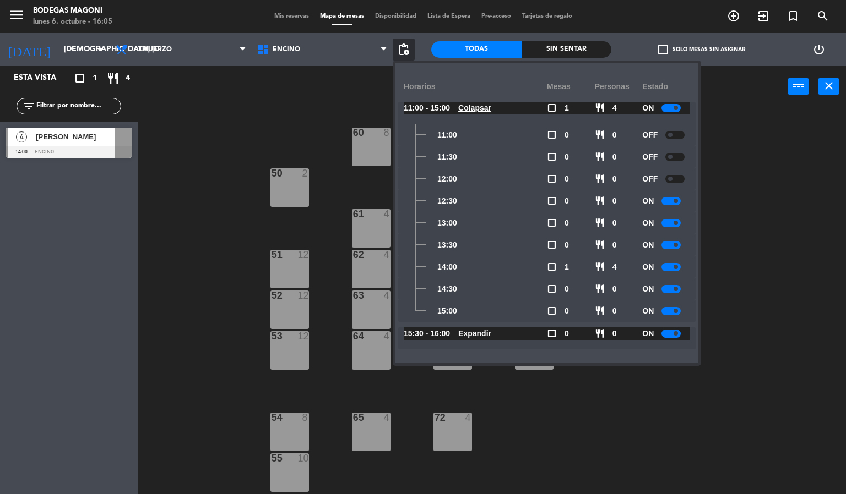
click at [476, 110] on u "Colapsar" at bounding box center [474, 107] width 33 height 9
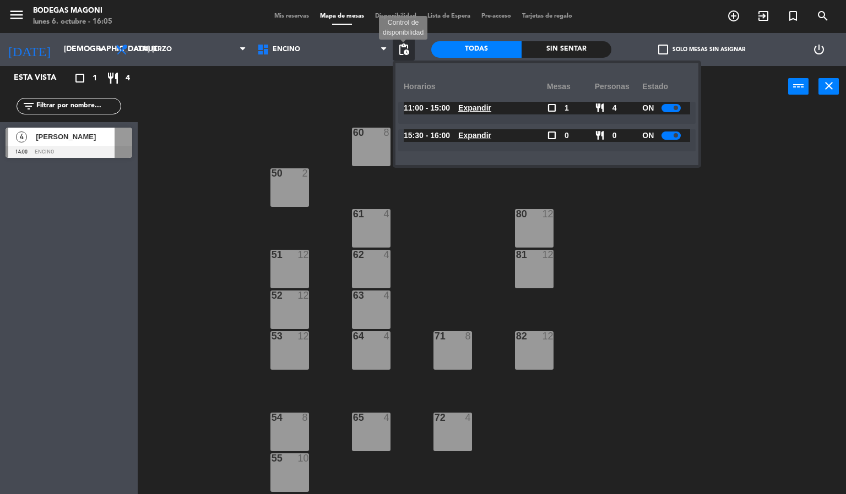
click at [403, 53] on span "pending_actions" at bounding box center [403, 49] width 13 height 13
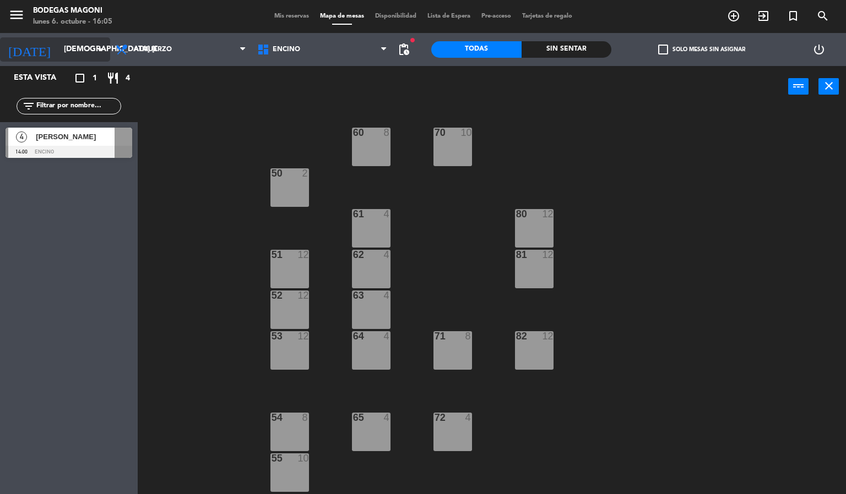
click at [58, 42] on input "[DEMOGRAPHIC_DATA] [DATE]" at bounding box center [110, 50] width 105 height 20
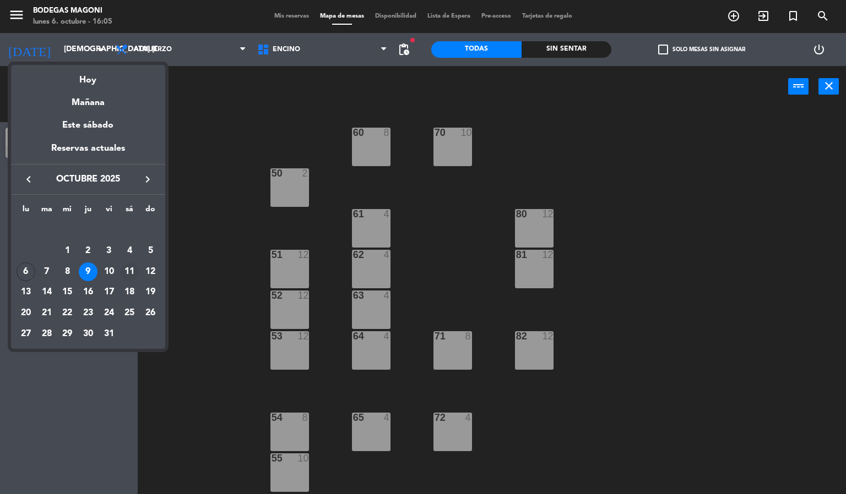
click at [134, 276] on div "11" at bounding box center [129, 272] width 19 height 19
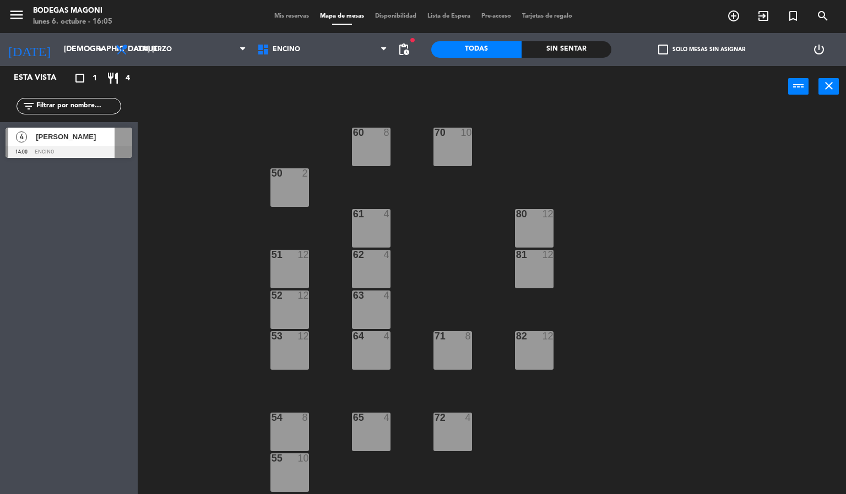
type input "sáb. [DATE]"
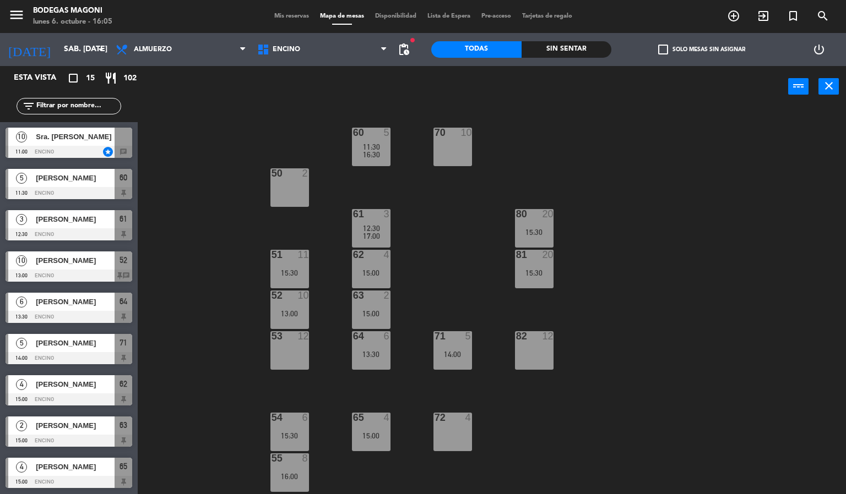
click at [74, 139] on span "Sra. [PERSON_NAME]" at bounding box center [75, 137] width 79 height 12
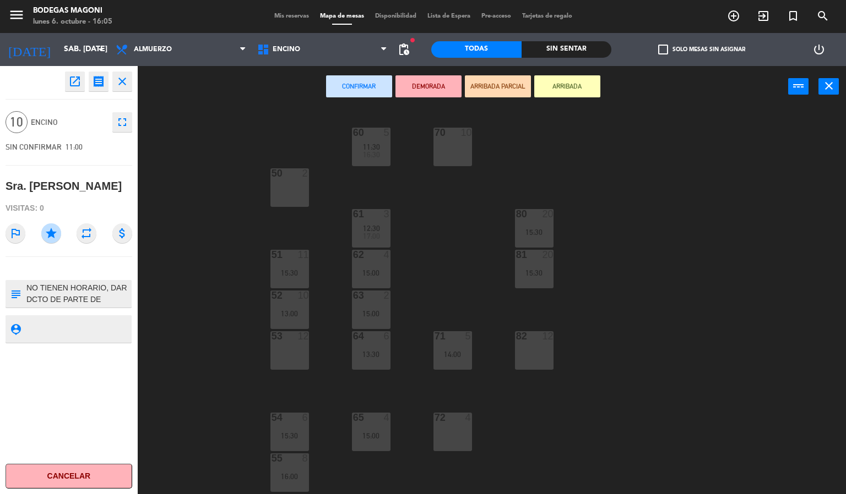
click at [216, 157] on div "60 5 11:30 16:30 70 10 50 2 61 3 12:30 17:00 80 20 15:30 51 11 15:30 62 4 15:00…" at bounding box center [496, 301] width 700 height 387
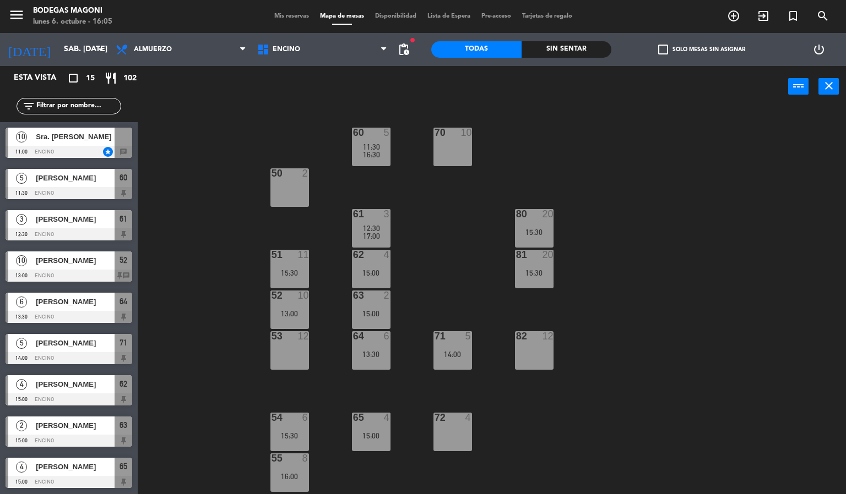
click at [73, 151] on div at bounding box center [69, 152] width 127 height 12
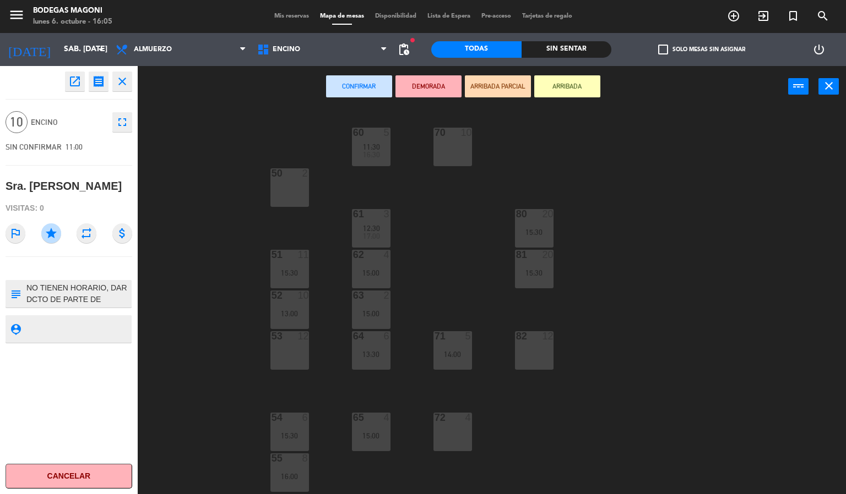
click at [296, 352] on div "53 12" at bounding box center [289, 350] width 39 height 39
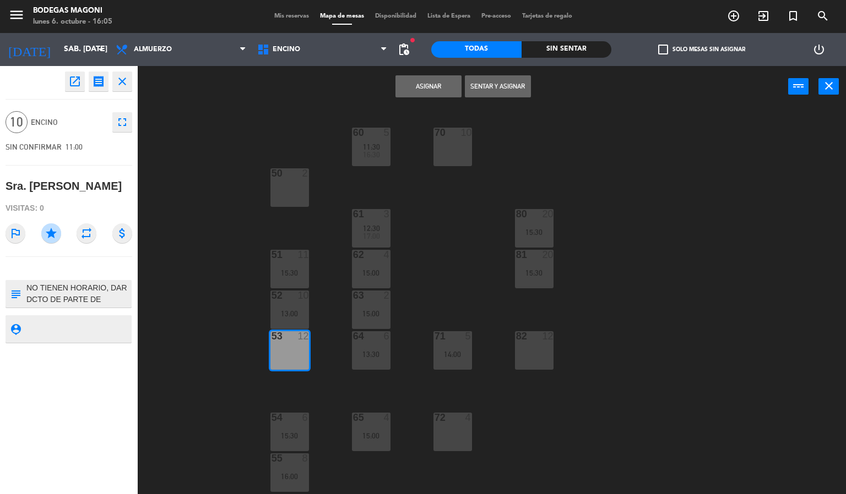
click at [422, 84] on button "Asignar" at bounding box center [428, 86] width 66 height 22
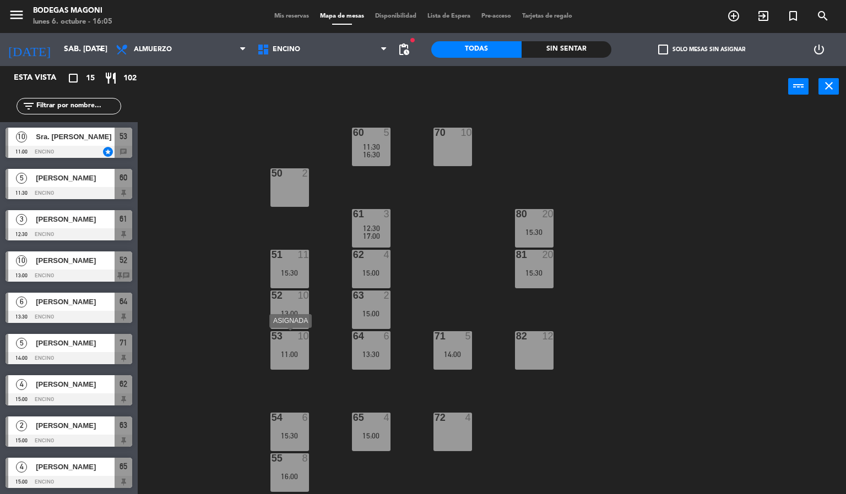
click at [285, 337] on div at bounding box center [289, 336] width 18 height 10
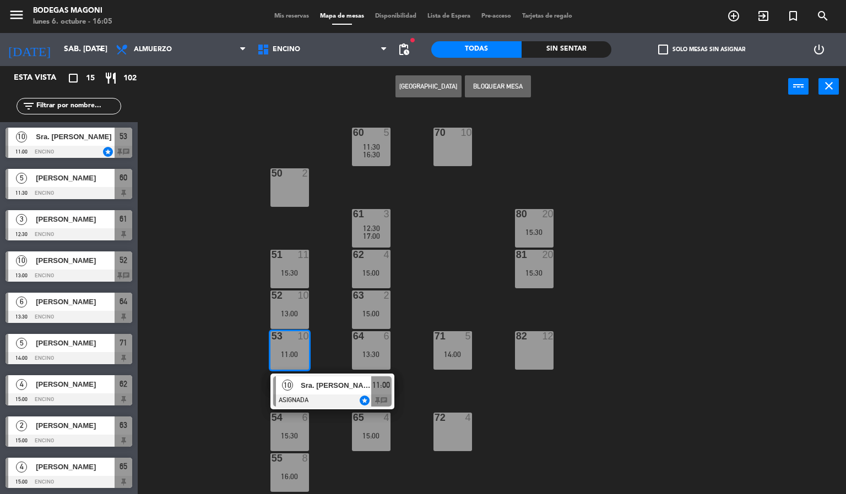
click at [476, 84] on button "Bloquear Mesa" at bounding box center [498, 86] width 66 height 22
